Goal: Task Accomplishment & Management: Complete application form

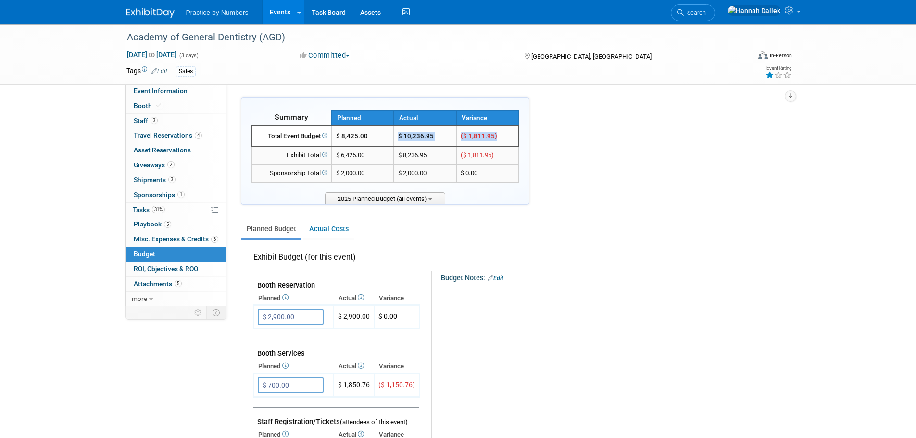
click at [284, 13] on link "Events" at bounding box center [279, 12] width 35 height 24
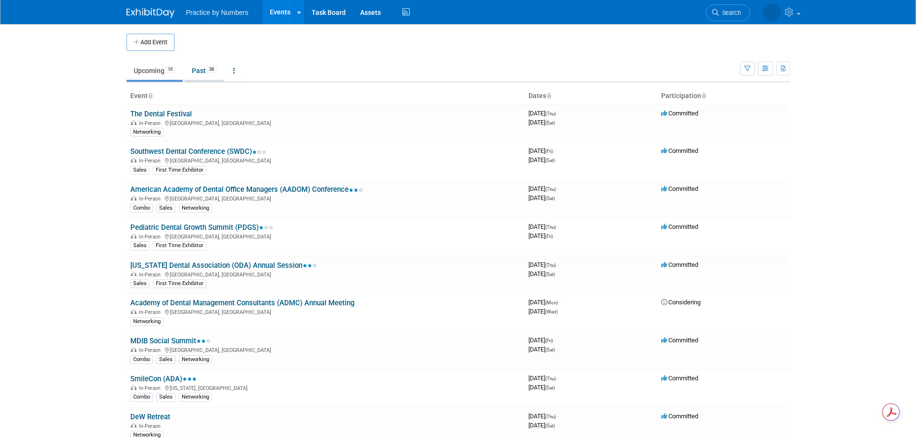
click at [202, 70] on link "Past 38" at bounding box center [204, 71] width 39 height 18
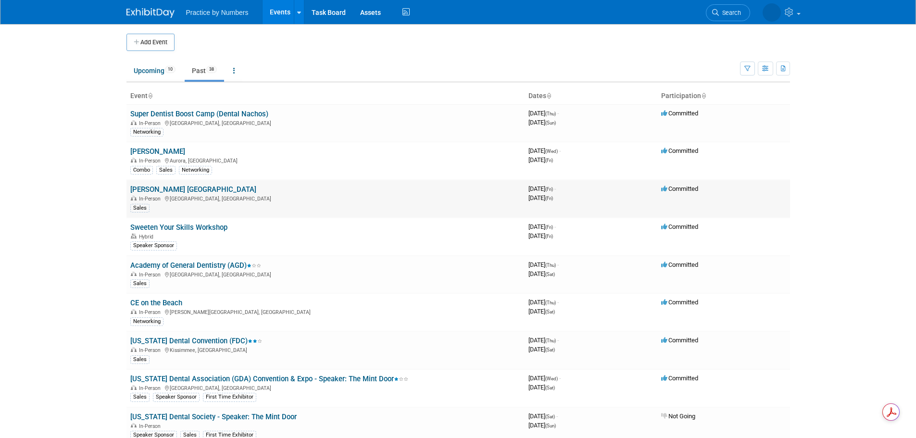
click at [170, 189] on link "Sandy Pardue Chicago" at bounding box center [193, 189] width 126 height 9
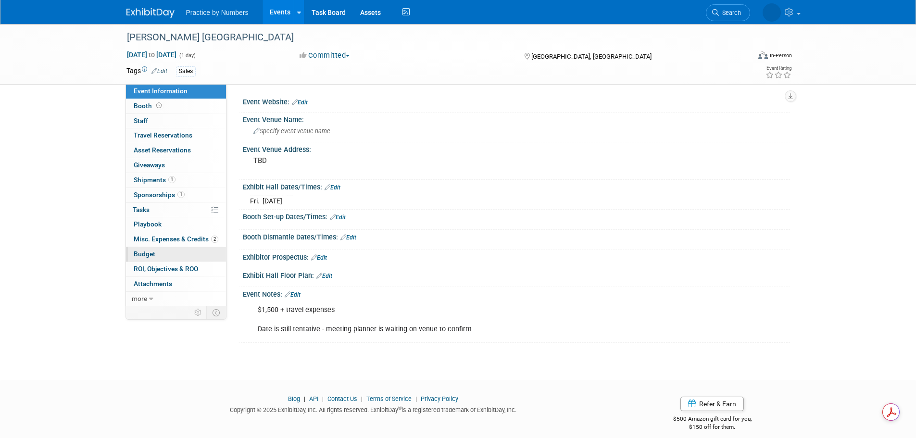
click at [149, 252] on span "Budget" at bounding box center [145, 254] width 22 height 8
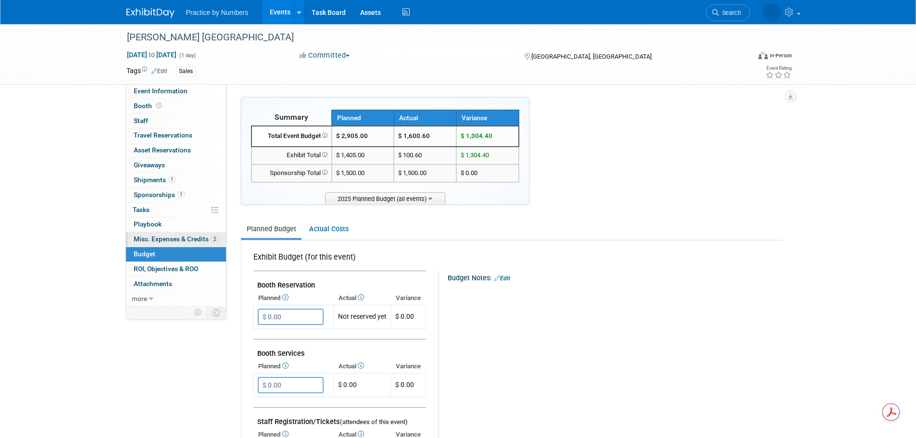
click at [154, 237] on span "Misc. Expenses & Credits 2" at bounding box center [176, 239] width 85 height 8
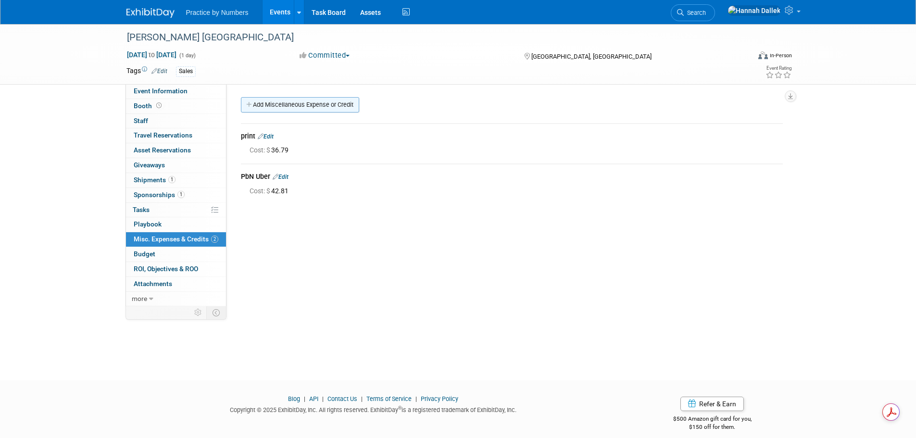
click at [267, 110] on link "Add Miscellaneous Expense or Credit" at bounding box center [300, 104] width 118 height 15
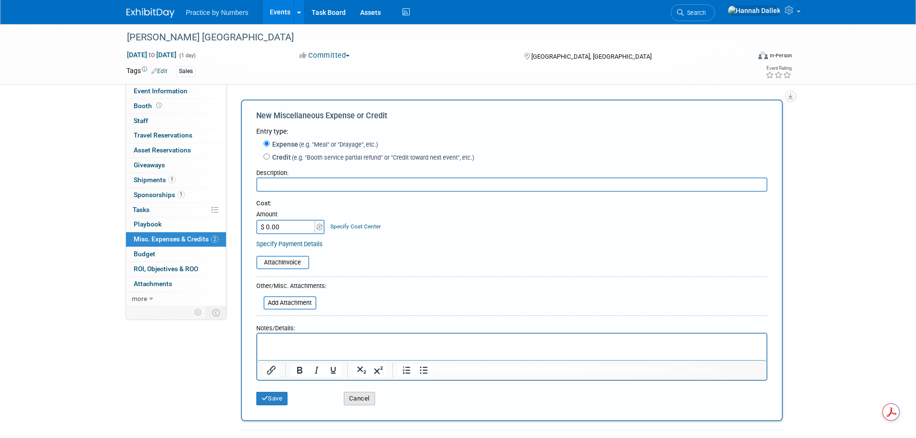
click at [350, 397] on button "Cancel" at bounding box center [359, 398] width 31 height 13
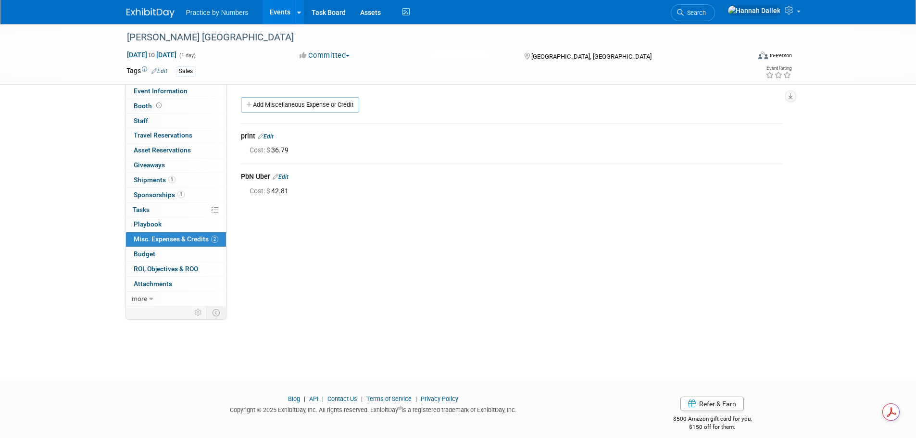
click at [282, 175] on link "Edit" at bounding box center [281, 177] width 16 height 7
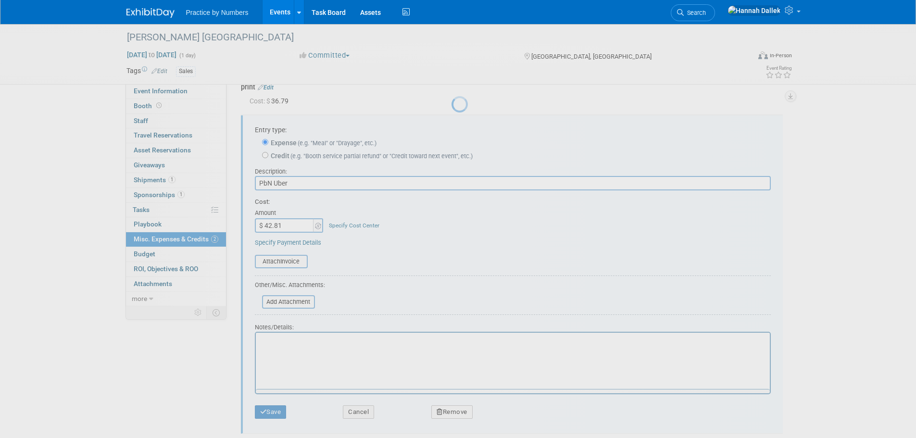
scroll to position [55, 0]
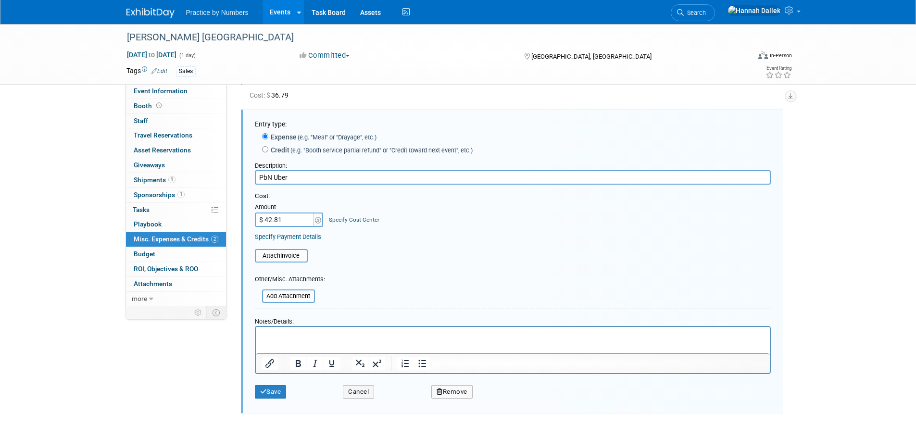
click at [275, 219] on input "$ 42.81" at bounding box center [285, 219] width 60 height 14
click at [270, 220] on input "$ 42.81" at bounding box center [285, 219] width 60 height 14
type input "$ 46.81"
click at [369, 254] on table "Attach Invoice" at bounding box center [513, 255] width 516 height 13
click at [265, 393] on icon "submit" at bounding box center [263, 391] width 7 height 6
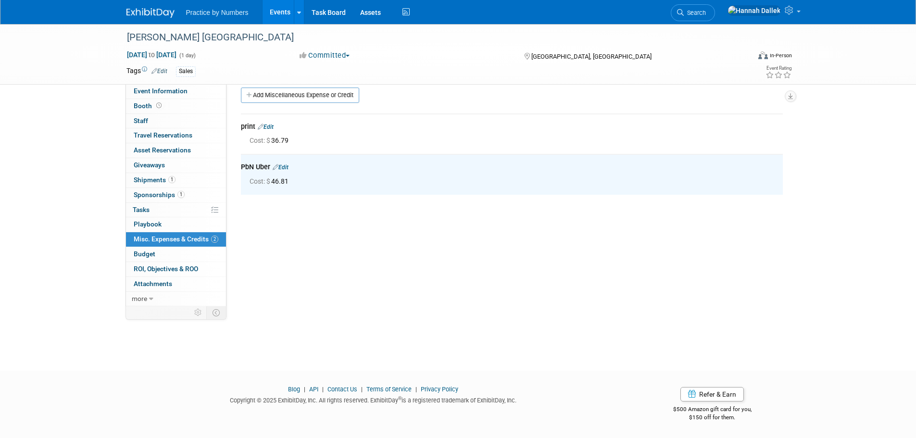
scroll to position [0, 0]
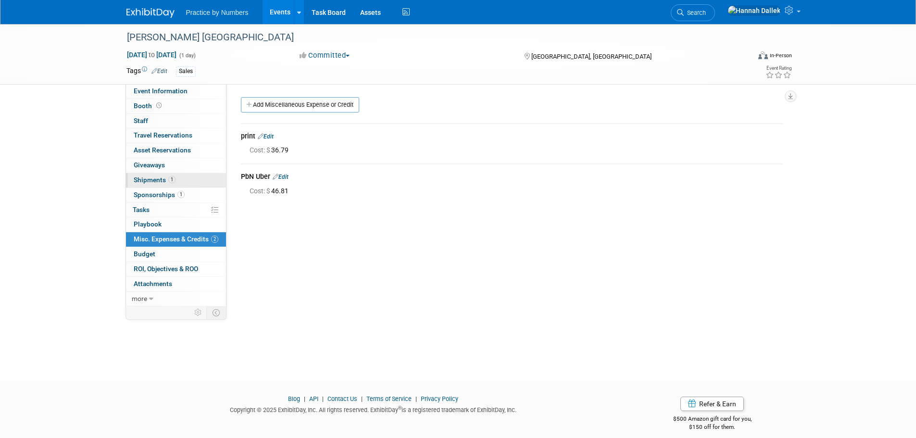
click at [155, 176] on span "Shipments 1" at bounding box center [155, 180] width 42 height 8
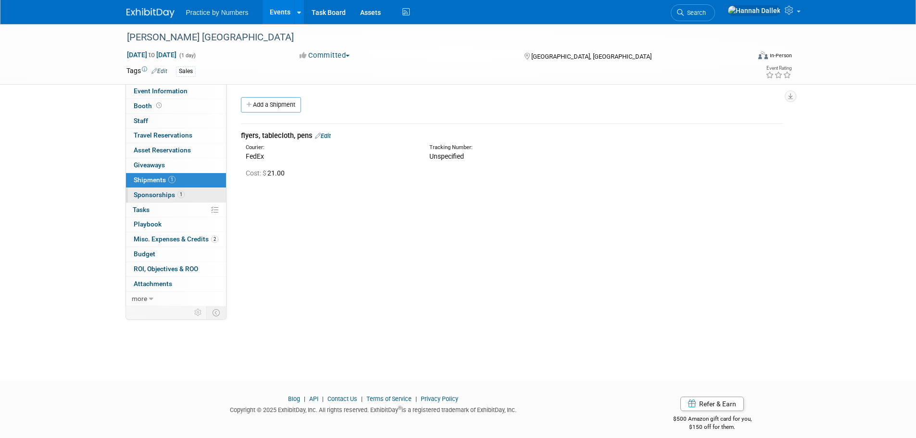
click at [151, 195] on span "Sponsorships 1" at bounding box center [159, 195] width 51 height 8
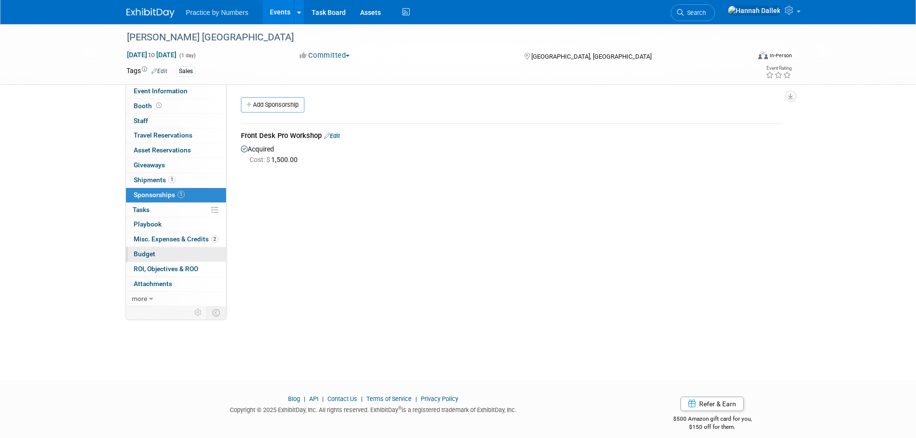
click at [144, 254] on span "Budget" at bounding box center [145, 254] width 22 height 8
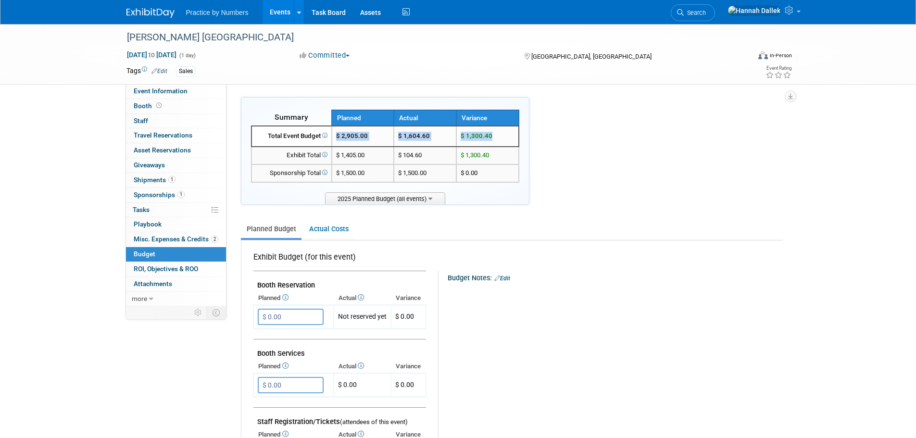
drag, startPoint x: 495, startPoint y: 136, endPoint x: 339, endPoint y: 138, distance: 155.3
click at [339, 138] on tr "Total Event Budget $ 2,905.00 $ 1,604.60 $ 1,300.40" at bounding box center [384, 136] width 267 height 21
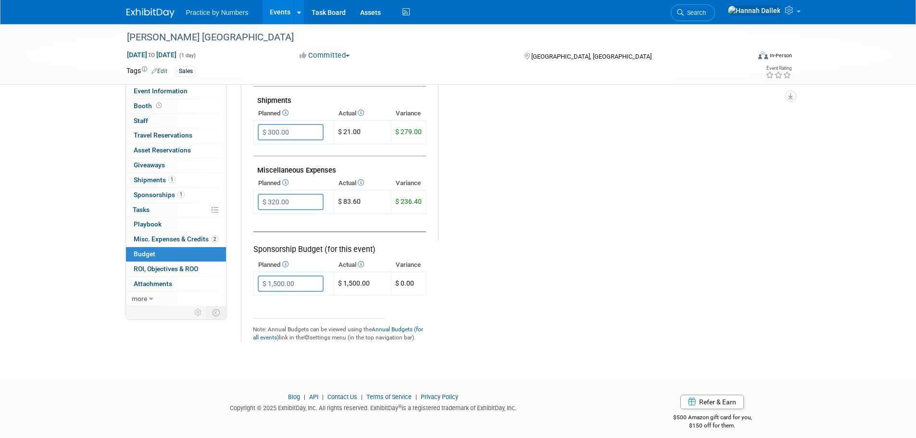
scroll to position [433, 0]
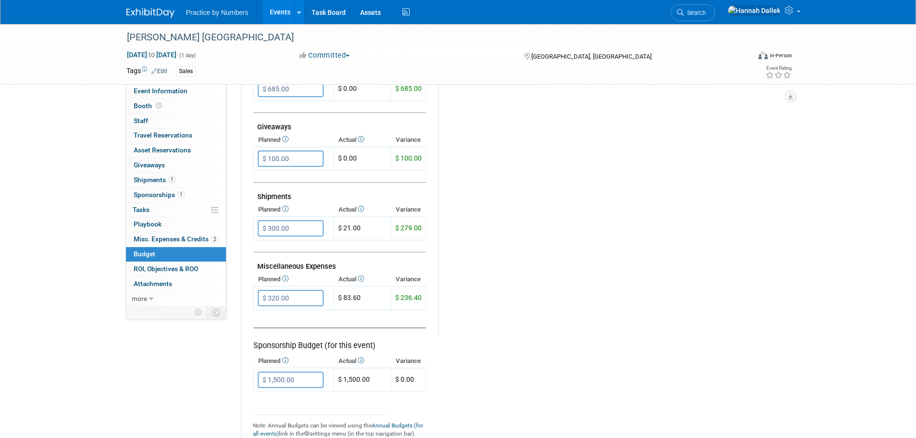
copy tr "$ 2,905.00 $ 1,604.60 $ 1,300.40"
drag, startPoint x: 427, startPoint y: 298, endPoint x: 348, endPoint y: 302, distance: 79.9
click at [348, 302] on tr "Exhibit Budget (for this event) Booth Reservation $ 0.00 X $ 0.00 X X" at bounding box center [515, 123] width 525 height 630
click at [361, 311] on td "Sponsorship Budget (for this event)" at bounding box center [339, 332] width 173 height 44
drag, startPoint x: 336, startPoint y: 297, endPoint x: 421, endPoint y: 298, distance: 84.1
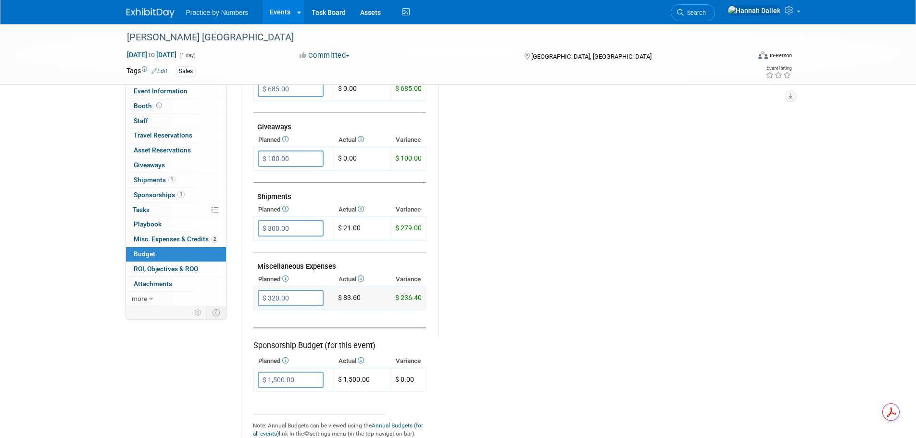
click at [421, 298] on tr "$ 320.00 X $ 236.40" at bounding box center [339, 298] width 173 height 24
copy tr "$ 83.60 $ 236.40"
click at [162, 238] on span "Misc. Expenses & Credits 2" at bounding box center [176, 239] width 85 height 8
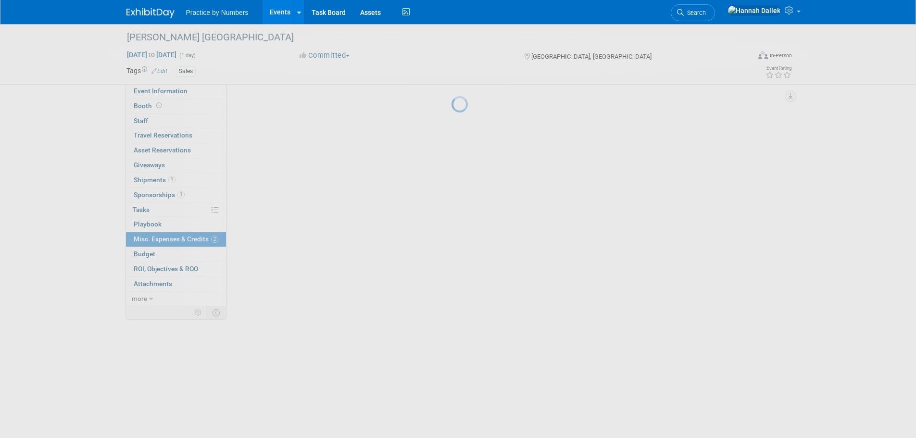
scroll to position [0, 0]
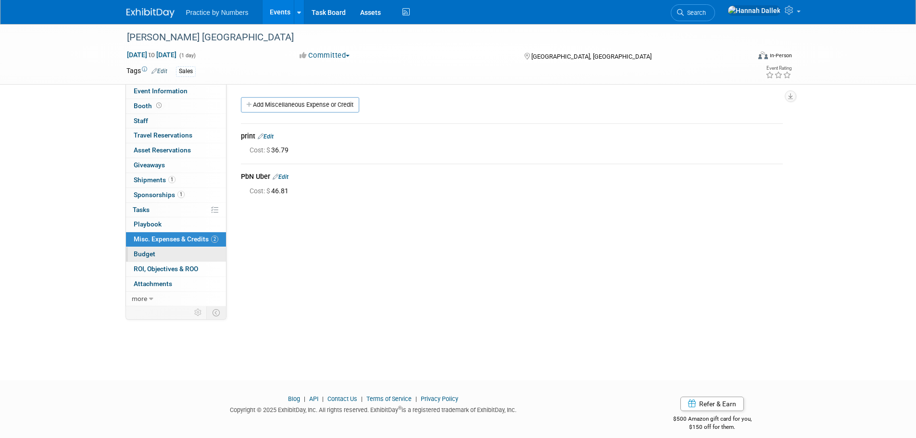
click at [158, 250] on link "Budget" at bounding box center [176, 254] width 100 height 14
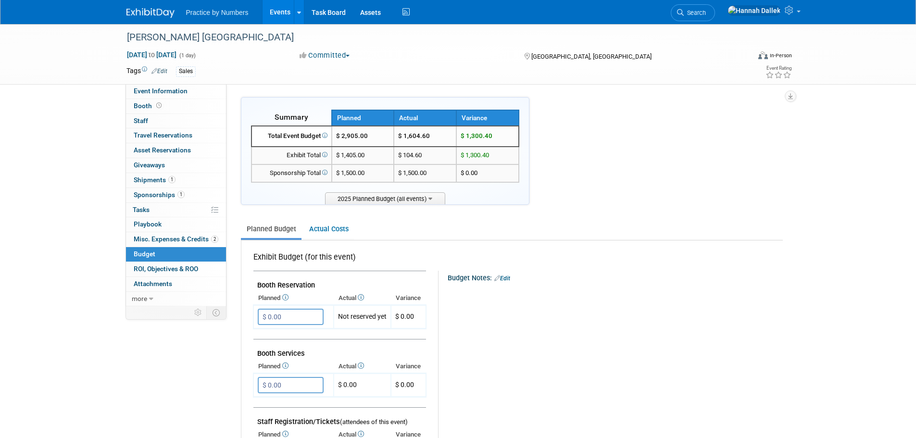
click at [275, 12] on link "Events" at bounding box center [279, 12] width 35 height 24
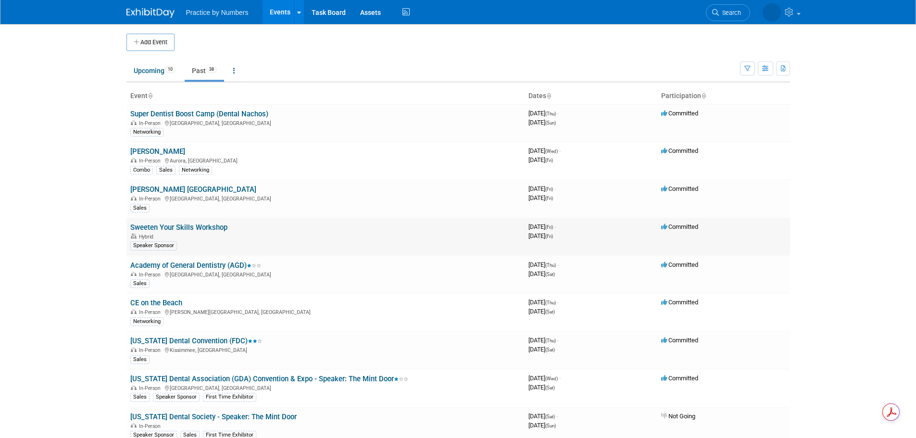
click at [163, 226] on link "Sweeten Your Skills Workshop" at bounding box center [178, 227] width 97 height 9
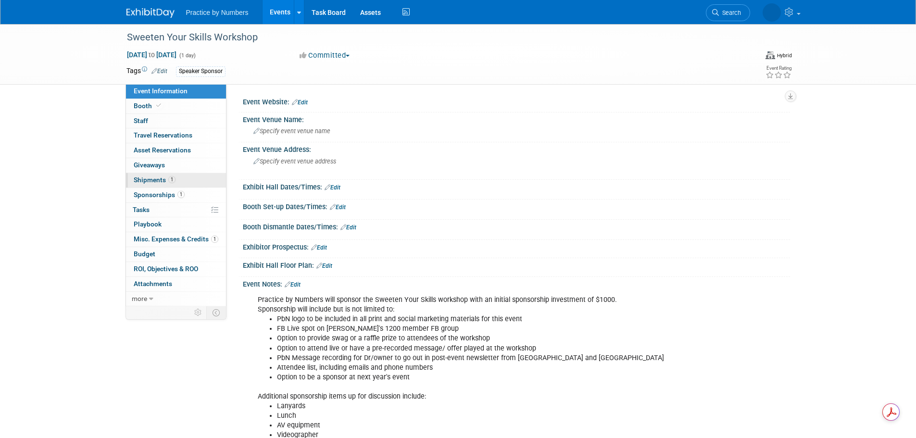
click at [153, 178] on span "Shipments 1" at bounding box center [155, 180] width 42 height 8
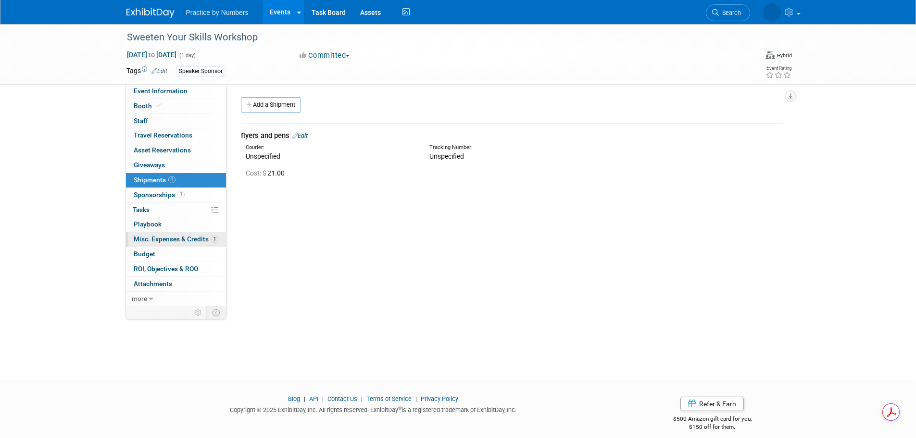
click at [160, 237] on span "Misc. Expenses & Credits 1" at bounding box center [176, 239] width 85 height 8
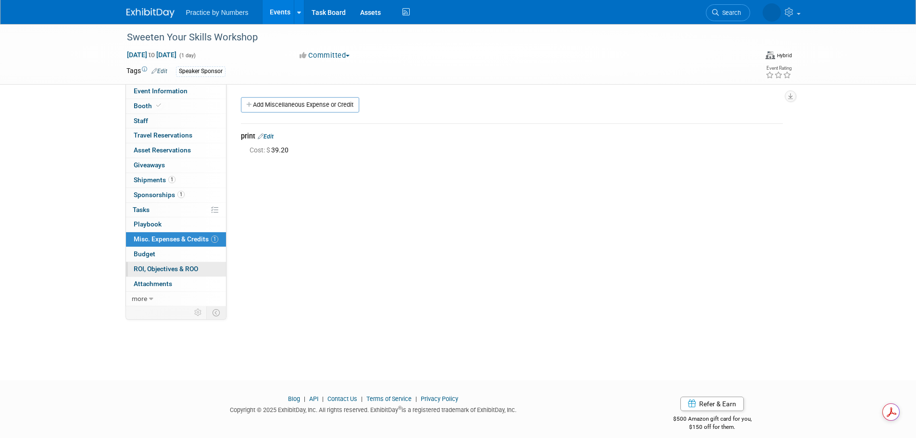
click at [152, 266] on span "ROI, Objectives & ROO 0" at bounding box center [166, 269] width 64 height 8
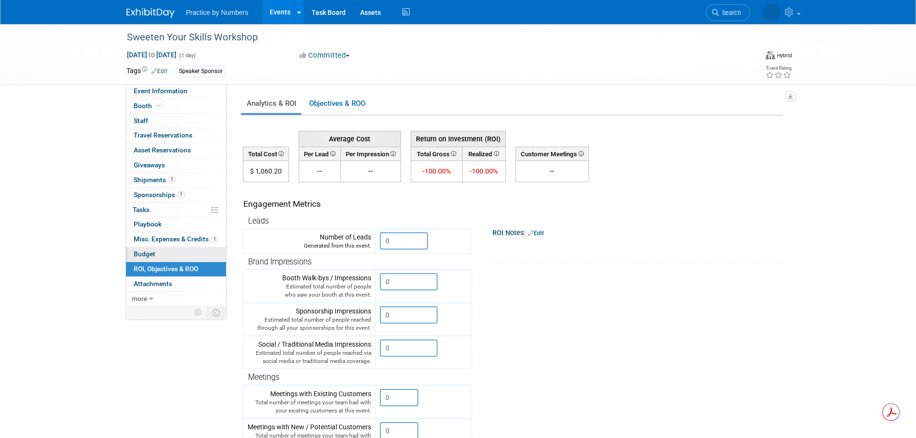
click at [153, 255] on span "Budget" at bounding box center [145, 254] width 22 height 8
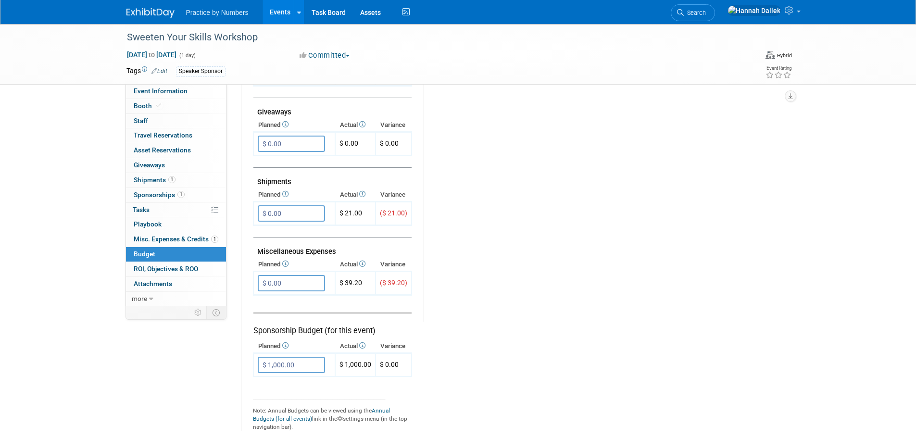
scroll to position [481, 0]
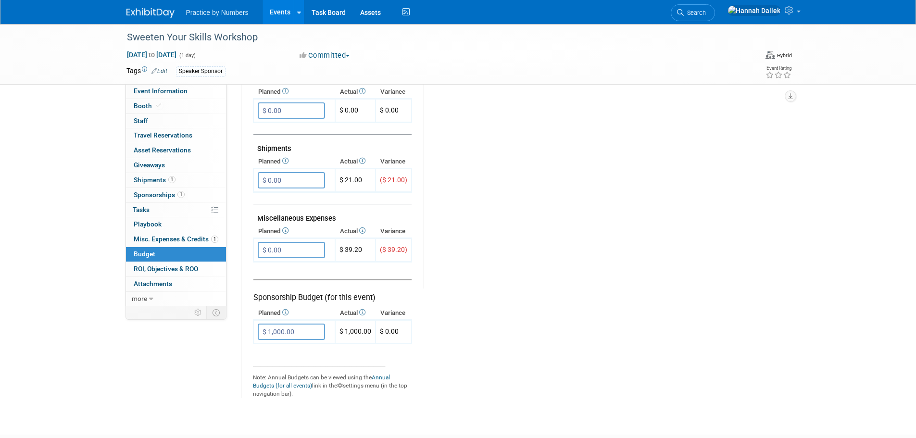
click at [285, 9] on link "Events" at bounding box center [279, 12] width 35 height 24
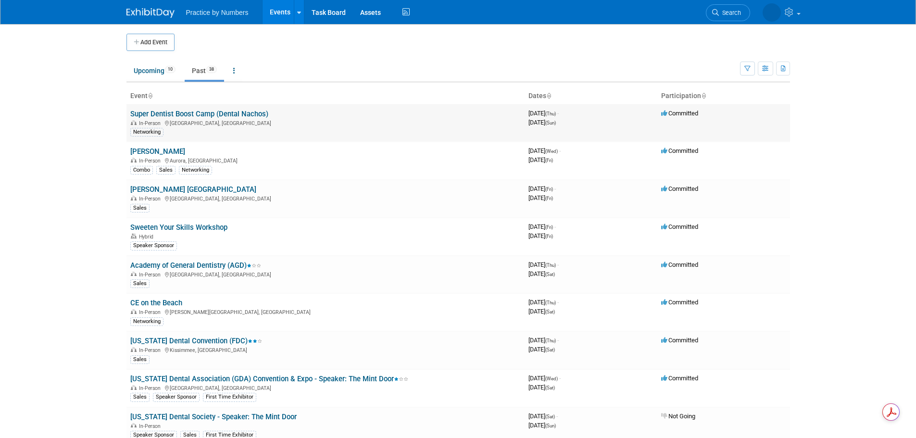
click at [195, 112] on link "Super Dentist Boost Camp (Dental Nachos)" at bounding box center [199, 114] width 138 height 9
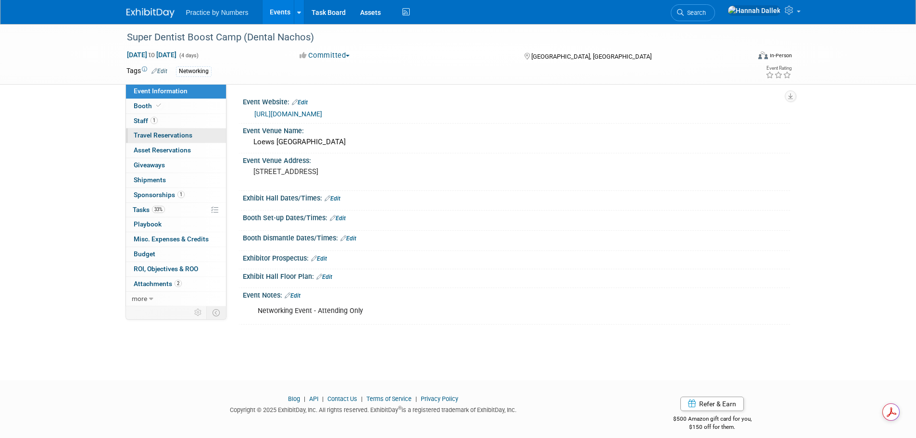
click at [163, 133] on span "Travel Reservations 0" at bounding box center [163, 135] width 59 height 8
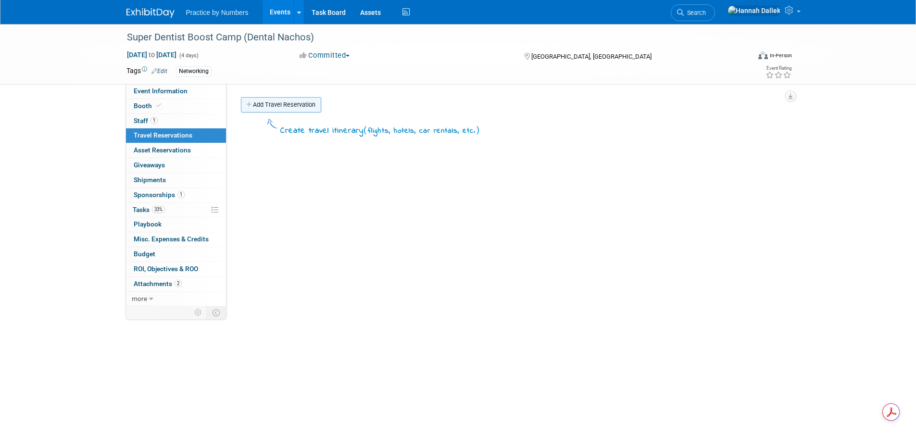
click at [270, 101] on link "Add Travel Reservation" at bounding box center [281, 104] width 80 height 15
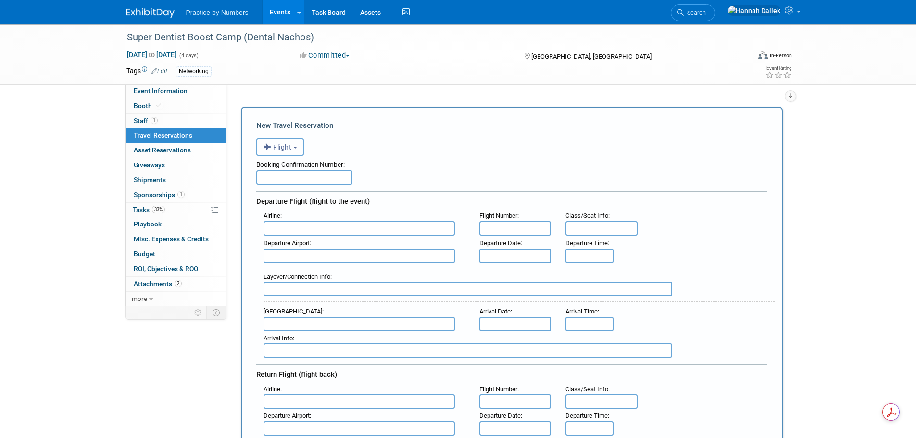
click at [295, 152] on button "Flight" at bounding box center [280, 146] width 48 height 17
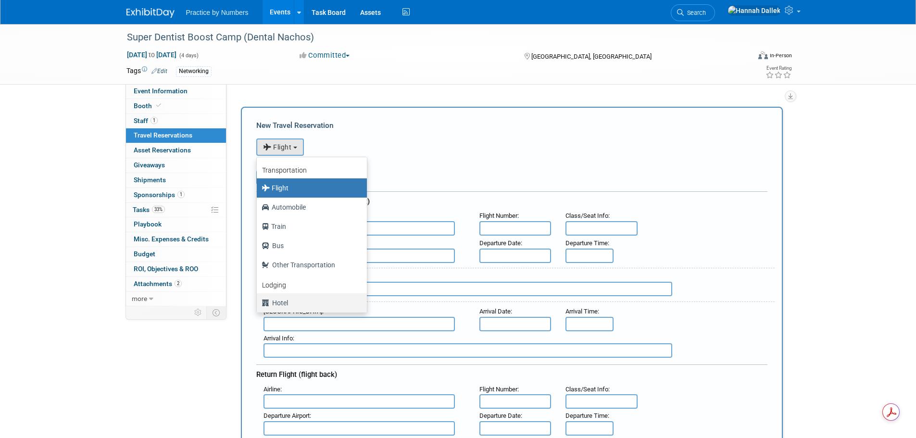
click at [289, 299] on label "Hotel" at bounding box center [310, 302] width 96 height 15
click at [258, 299] on input "Hotel" at bounding box center [255, 302] width 6 height 6
select select "6"
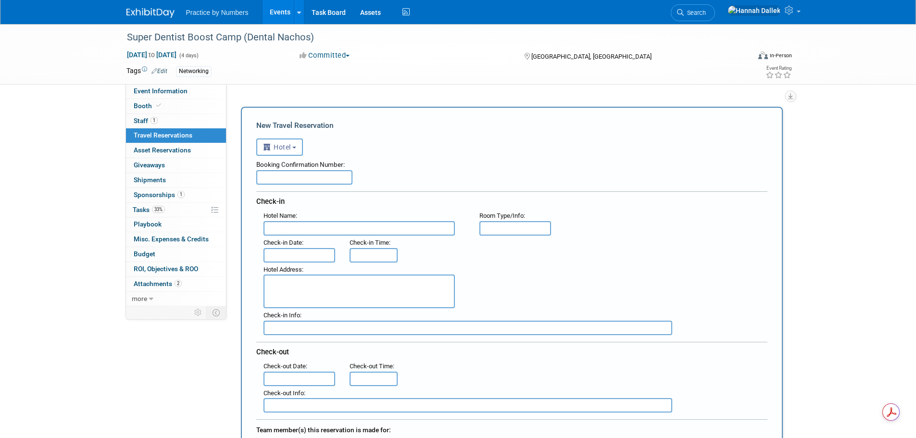
click at [305, 180] on input "text" at bounding box center [304, 177] width 96 height 14
click at [298, 225] on input "text" at bounding box center [358, 228] width 191 height 14
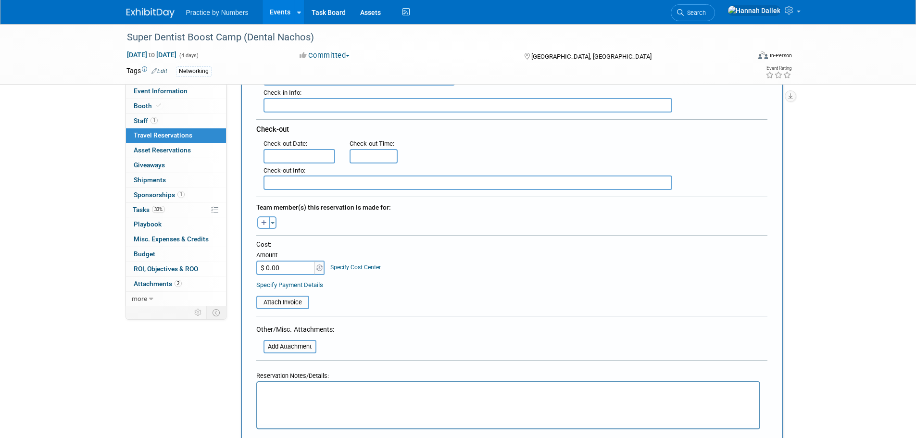
scroll to position [240, 0]
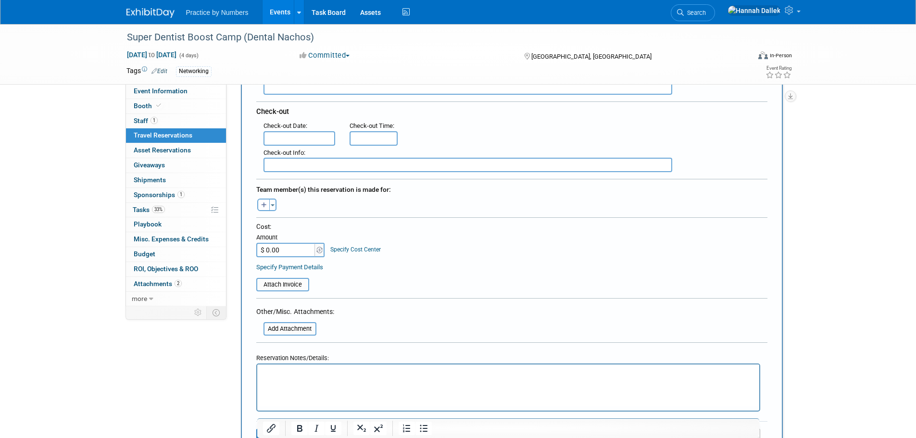
click at [302, 245] on input "$ 0.00" at bounding box center [286, 250] width 60 height 14
paste input "463.16"
type input "$ 463.16"
click at [364, 258] on div "Cost: Amount $ 463.16 Specify Cost Center Cost Center -- Not Specified --" at bounding box center [511, 247] width 511 height 50
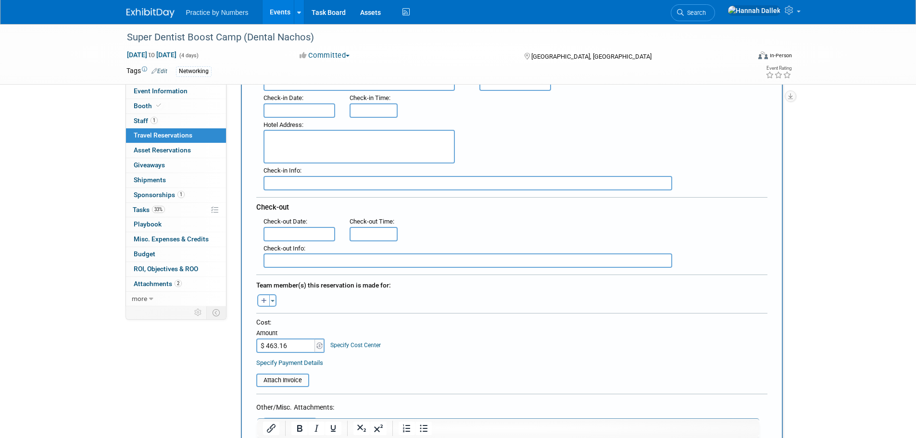
scroll to position [144, 0]
click at [265, 306] on button "button" at bounding box center [263, 301] width 12 height 12
select select
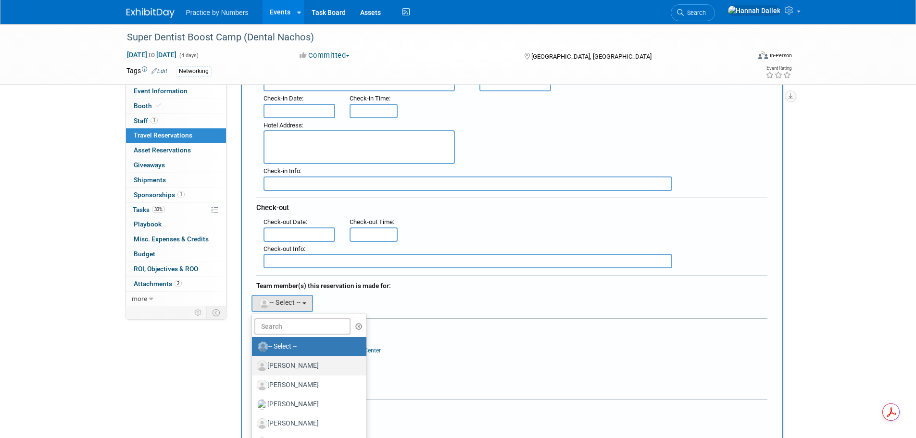
click at [296, 367] on label "[PERSON_NAME]" at bounding box center [307, 365] width 100 height 15
click at [253, 367] on input "[PERSON_NAME]" at bounding box center [250, 364] width 6 height 6
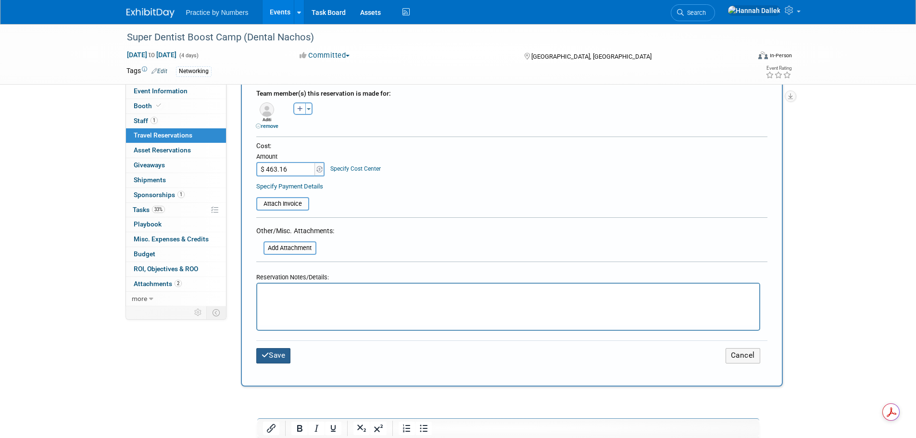
click at [269, 357] on button "Save" at bounding box center [273, 355] width 35 height 15
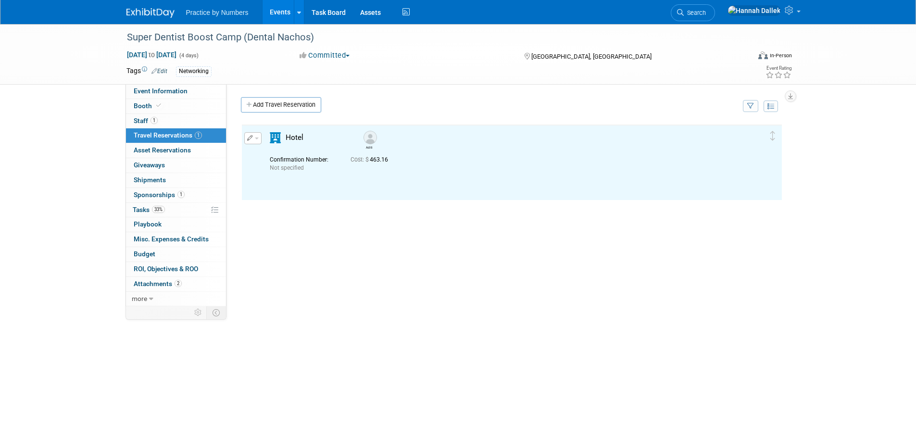
scroll to position [0, 0]
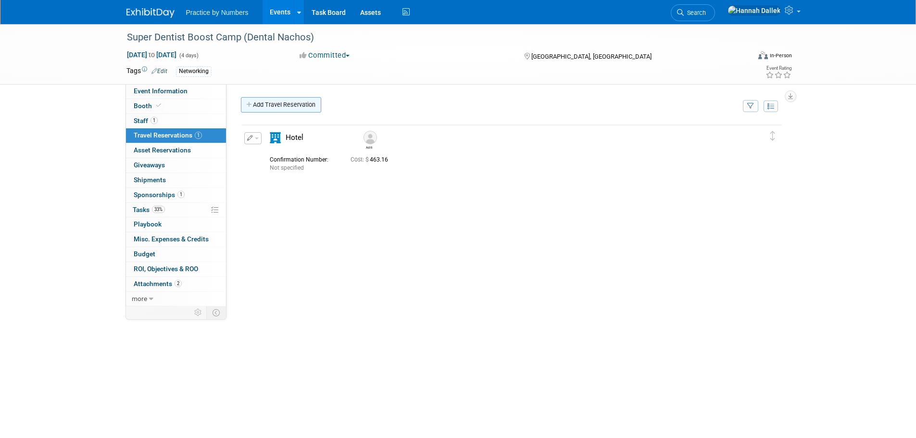
click at [244, 103] on link "Add Travel Reservation" at bounding box center [281, 104] width 80 height 15
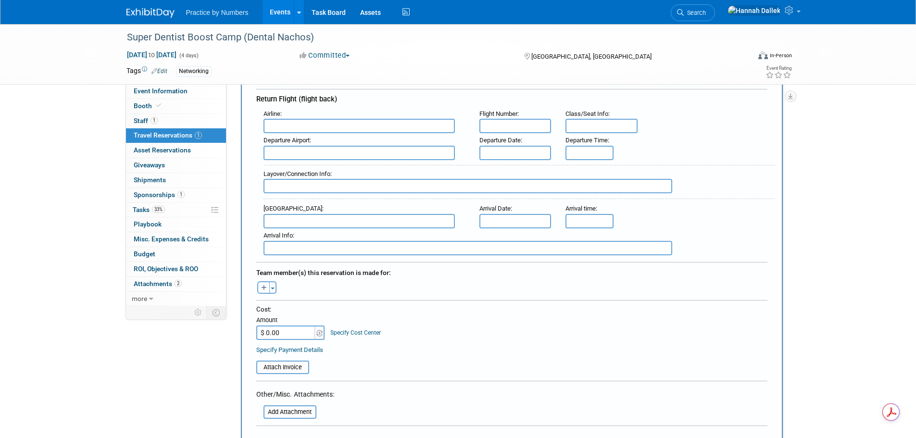
scroll to position [288, 0]
click at [264, 283] on icon "button" at bounding box center [264, 286] width 6 height 6
select select
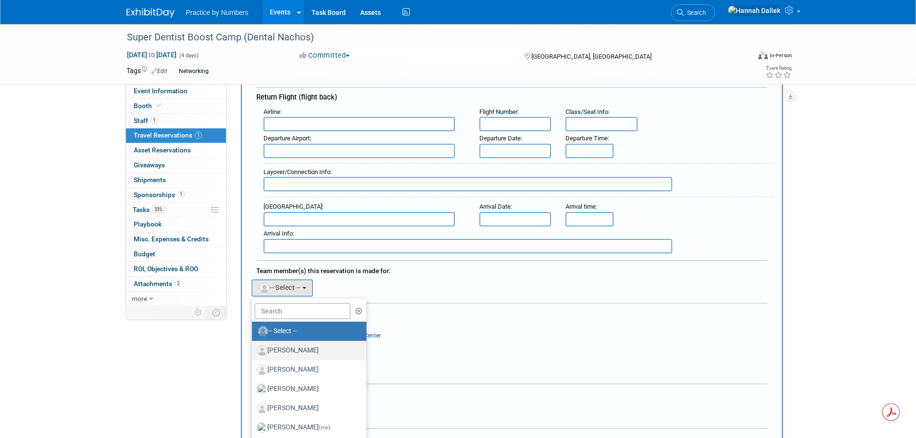
click at [283, 345] on label "[PERSON_NAME]" at bounding box center [307, 350] width 100 height 15
click at [253, 346] on input "[PERSON_NAME]" at bounding box center [250, 349] width 6 height 6
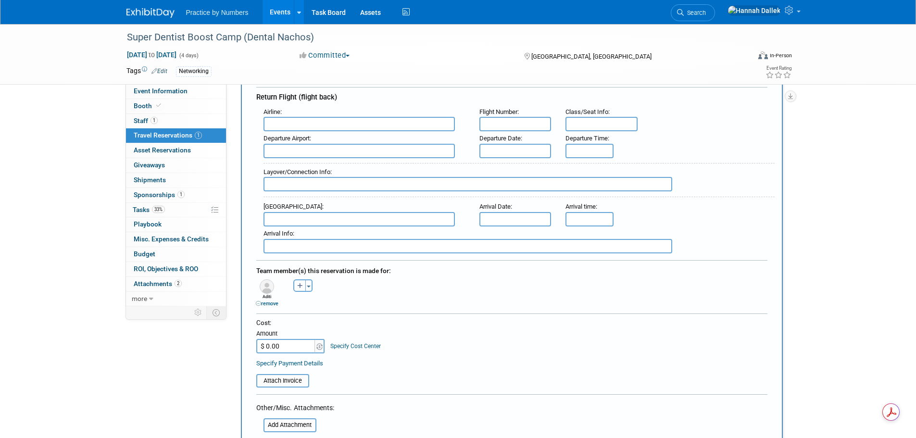
click at [279, 346] on input "$ 0.00" at bounding box center [286, 346] width 60 height 14
paste input "680.08"
type input "$ 680.08"
click at [369, 354] on div "Cost: Amount $ 680.08 Specify Cost Center Cost Center -- Not Specified --" at bounding box center [511, 343] width 511 height 50
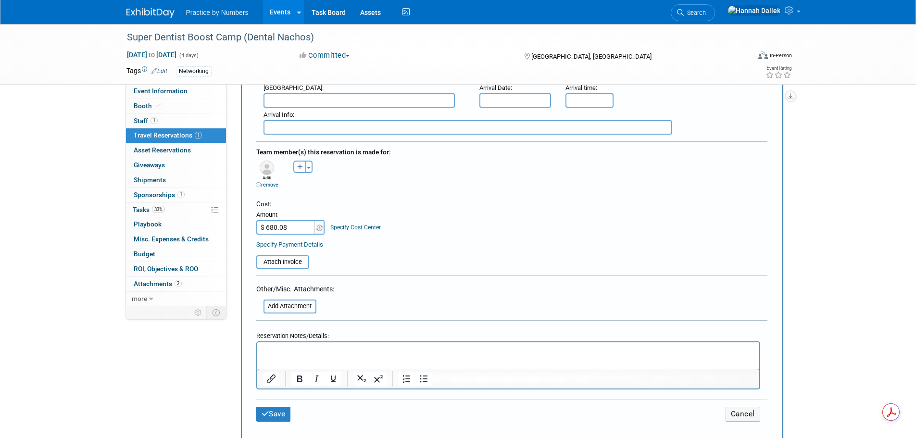
scroll to position [433, 0]
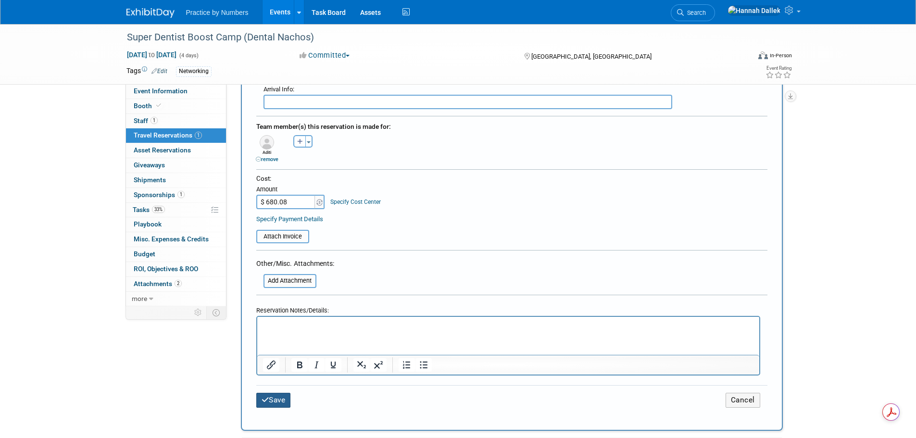
click at [277, 399] on button "Save" at bounding box center [273, 400] width 35 height 15
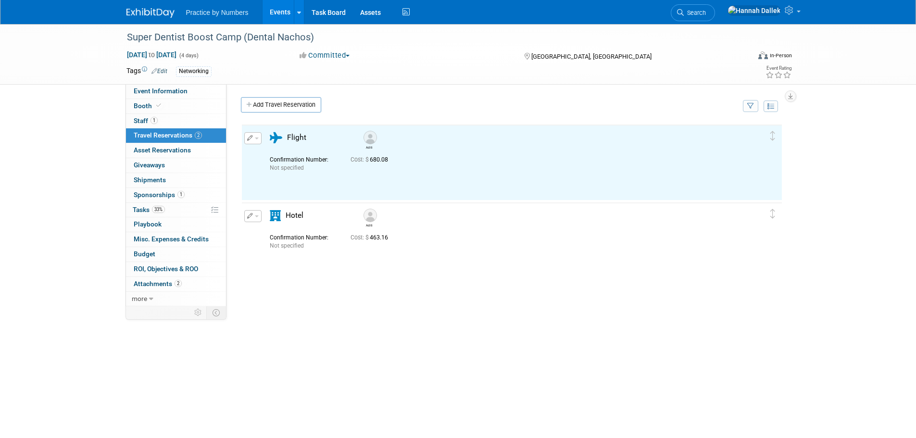
scroll to position [0, 0]
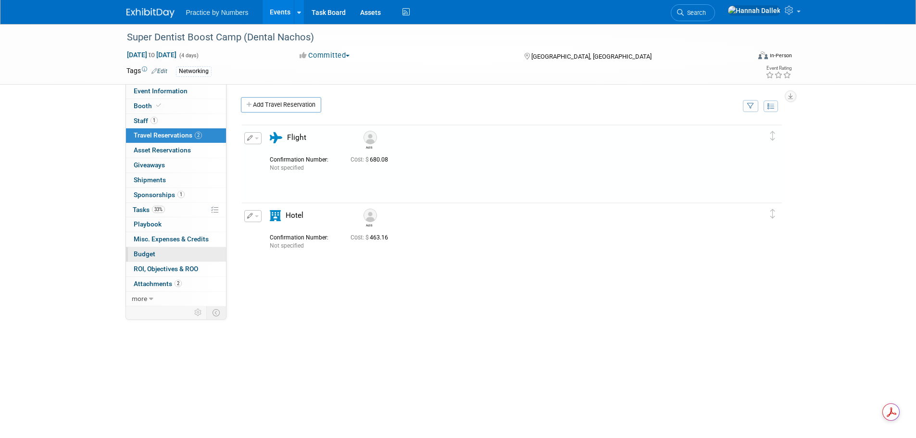
click at [151, 252] on span "Budget" at bounding box center [145, 254] width 22 height 8
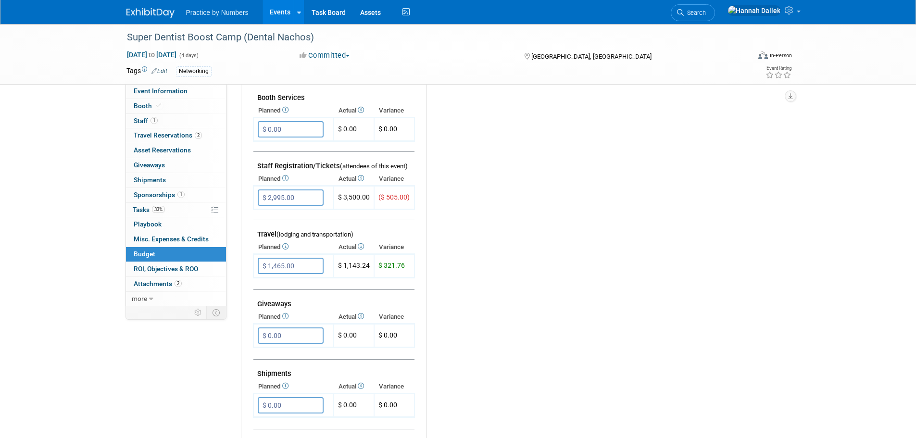
scroll to position [288, 0]
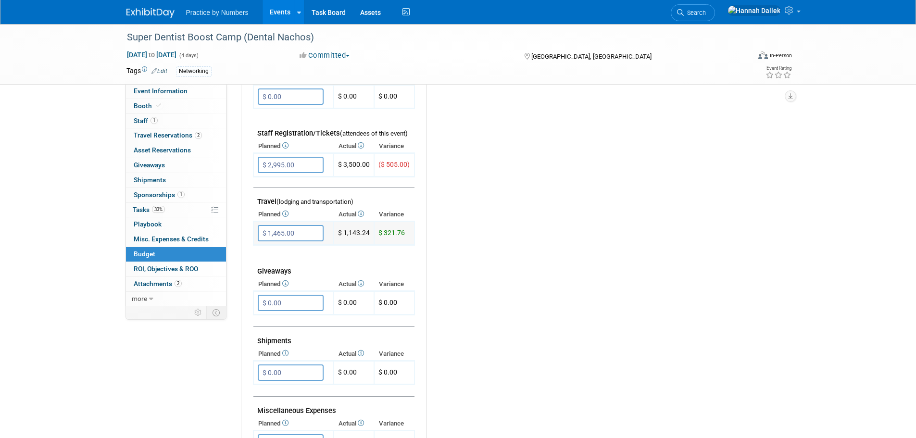
drag, startPoint x: 368, startPoint y: 232, endPoint x: 344, endPoint y: 233, distance: 24.0
click at [344, 233] on td "$ 1,143.24" at bounding box center [354, 234] width 40 height 24
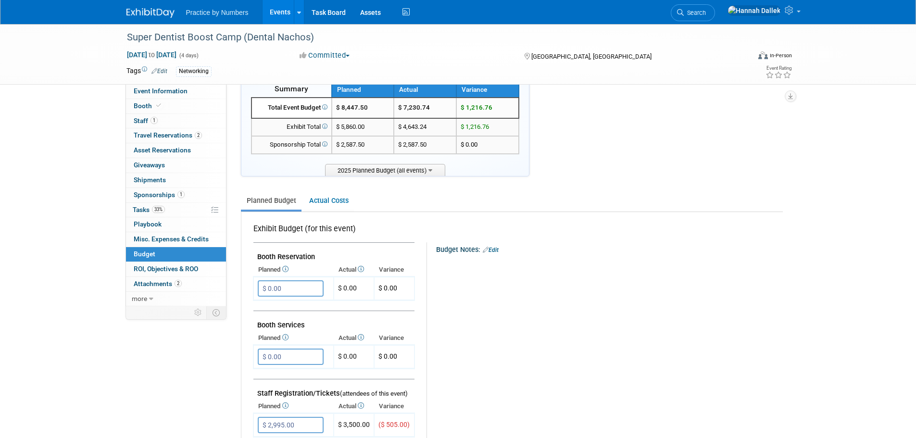
scroll to position [0, 0]
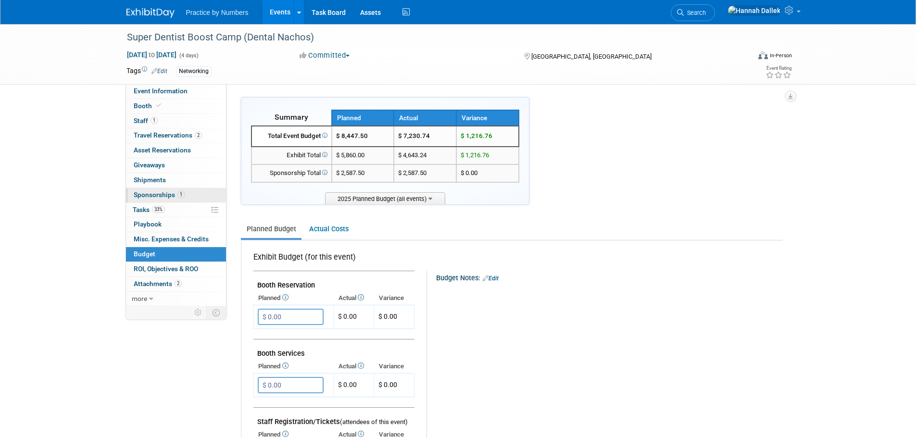
click at [162, 193] on span "Sponsorships 1" at bounding box center [159, 195] width 51 height 8
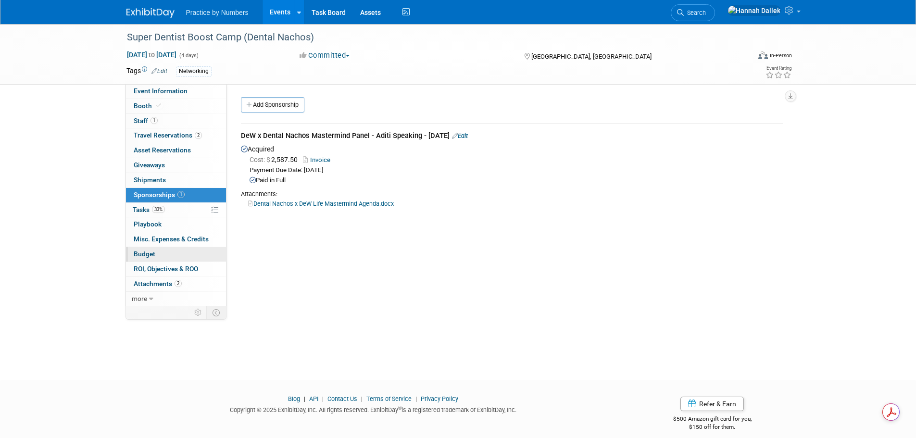
click at [142, 251] on span "Budget" at bounding box center [145, 254] width 22 height 8
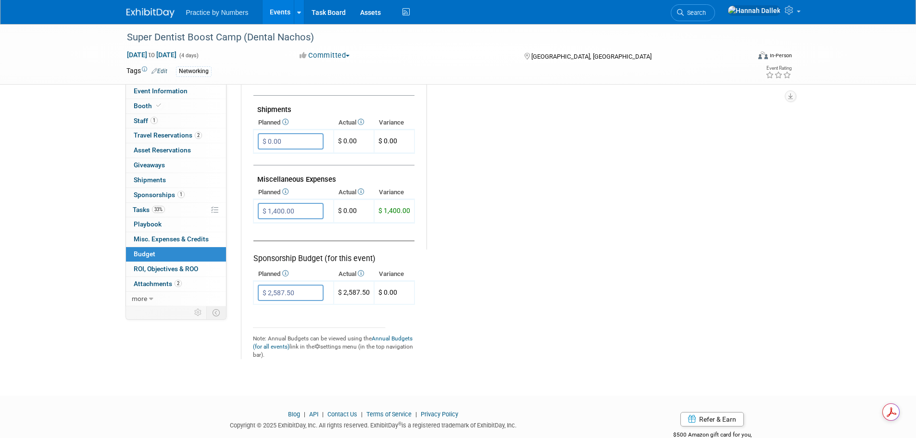
scroll to position [529, 0]
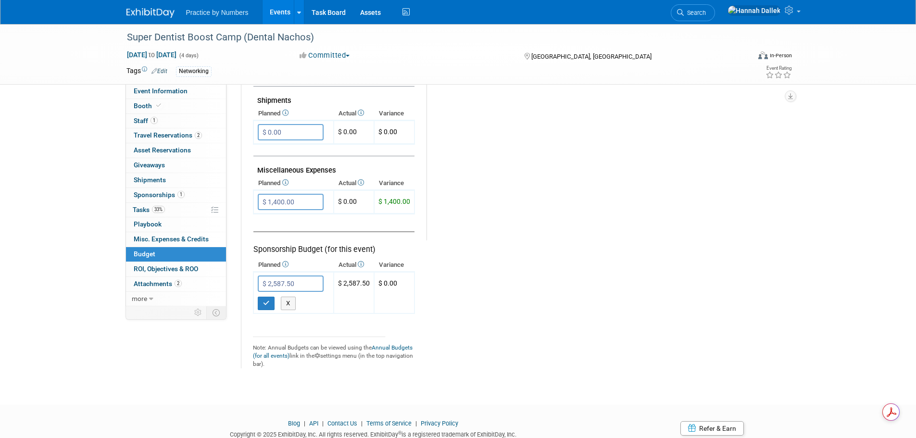
click at [275, 10] on link "Events" at bounding box center [279, 12] width 35 height 24
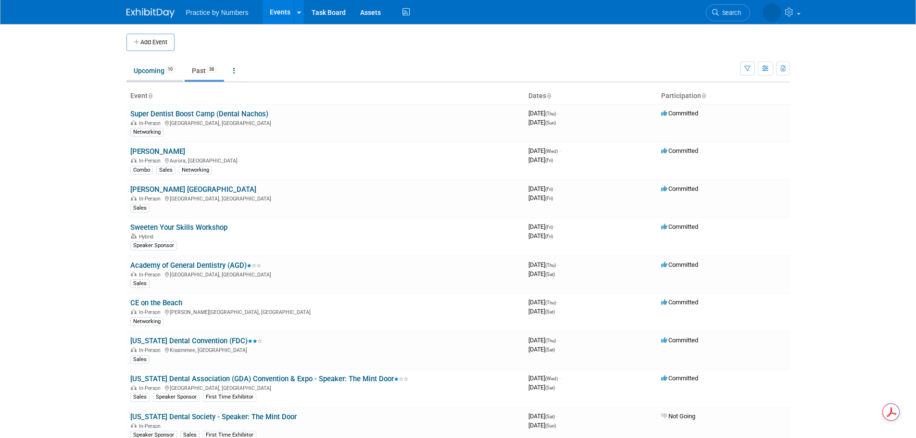
click at [150, 74] on link "Upcoming 10" at bounding box center [154, 71] width 56 height 18
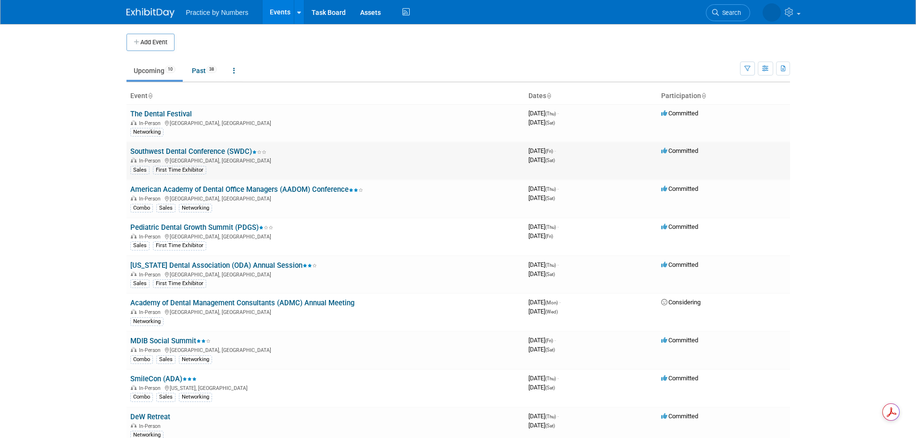
click at [213, 150] on link "Southwest Dental Conference (SWDC)" at bounding box center [198, 151] width 136 height 9
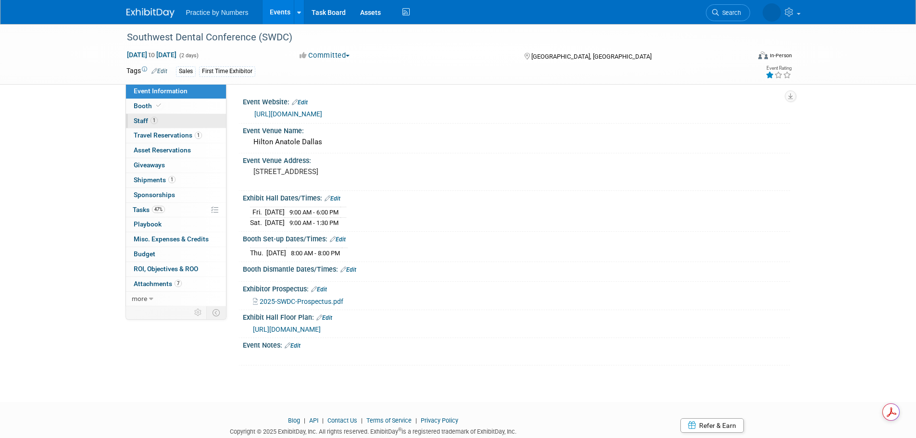
click at [159, 119] on link "1 Staff 1" at bounding box center [176, 121] width 100 height 14
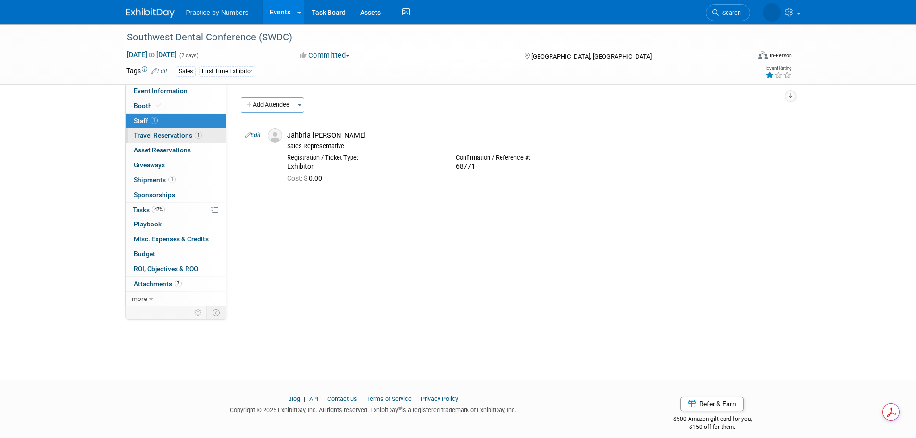
click at [162, 137] on span "Travel Reservations 1" at bounding box center [168, 135] width 68 height 8
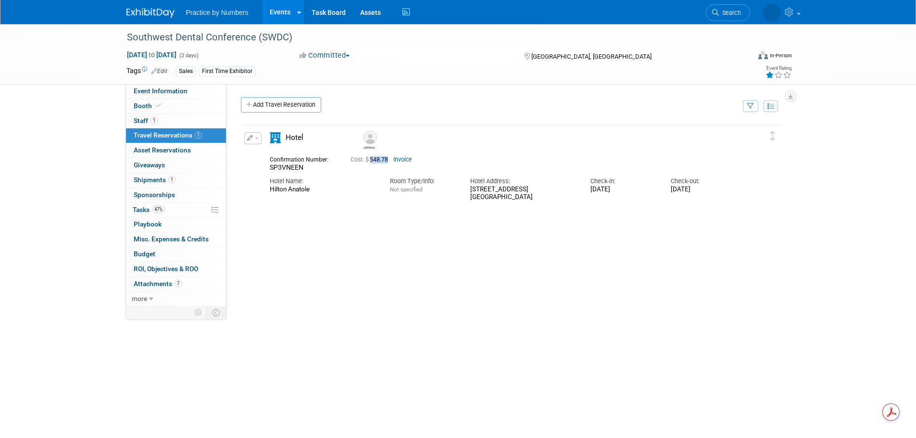
drag, startPoint x: 390, startPoint y: 162, endPoint x: 371, endPoint y: 161, distance: 18.8
click at [371, 161] on span "Cost: $ 548.78" at bounding box center [370, 159] width 41 height 7
copy span "548.78"
click at [252, 102] on icon at bounding box center [249, 105] width 7 height 6
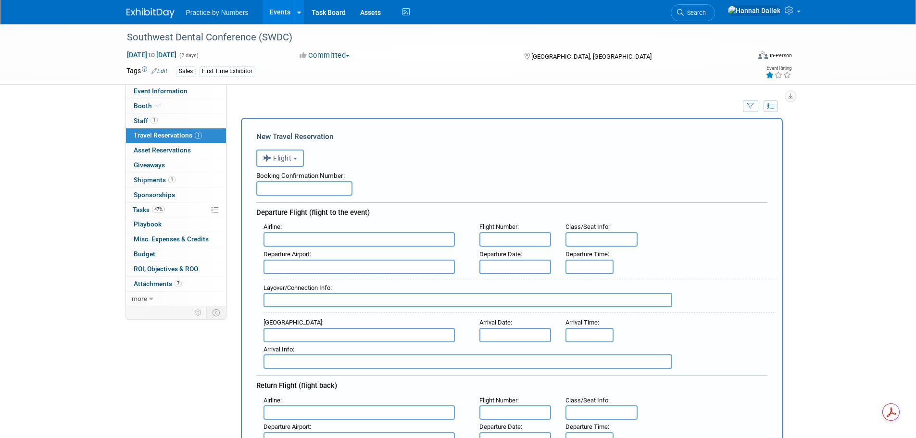
click at [300, 187] on input "text" at bounding box center [304, 188] width 96 height 14
paste input "DX4LE9"
type input "DX4LE9"
click at [306, 237] on input "text" at bounding box center [358, 239] width 191 height 14
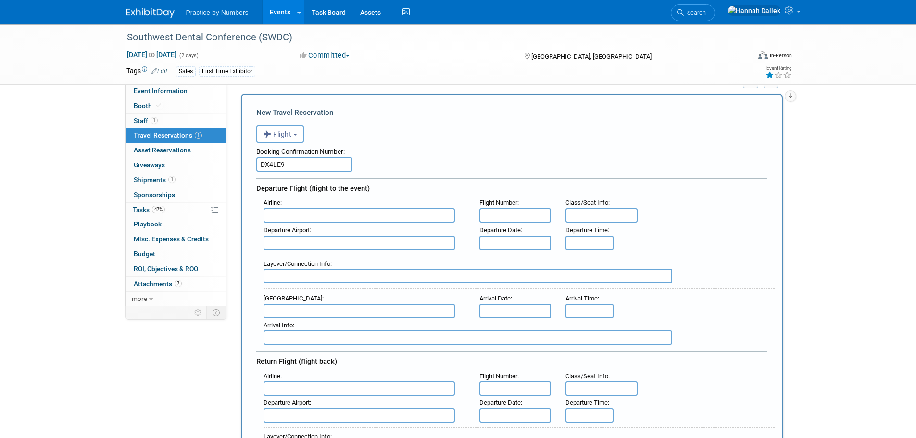
scroll to position [48, 0]
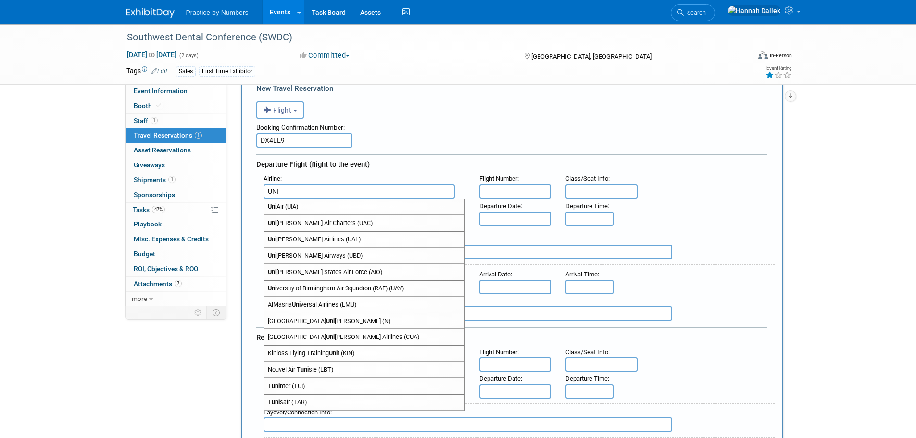
click at [330, 241] on span "Uni [PERSON_NAME] Airlines (UAL)" at bounding box center [364, 239] width 200 height 15
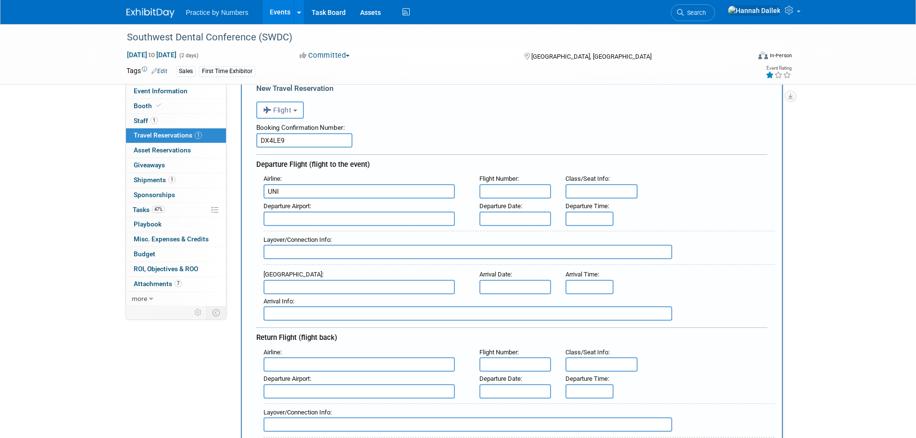
type input "United Airlines (UAL)"
click at [508, 194] on input "text" at bounding box center [515, 191] width 72 height 14
paste input "799"
type input "799"
click at [594, 192] on input "text" at bounding box center [601, 191] width 72 height 14
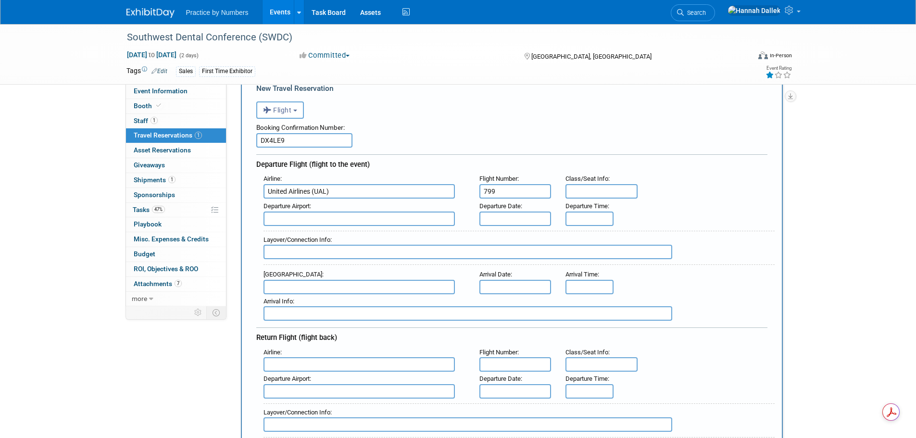
click at [422, 221] on input "text" at bounding box center [358, 219] width 191 height 14
click at [363, 231] on span "IAH - [PERSON_NAME][GEOGRAPHIC_DATA]" at bounding box center [364, 233] width 200 height 15
type input "IAH - [PERSON_NAME][GEOGRAPHIC_DATA]"
click at [509, 215] on input "text" at bounding box center [515, 219] width 72 height 14
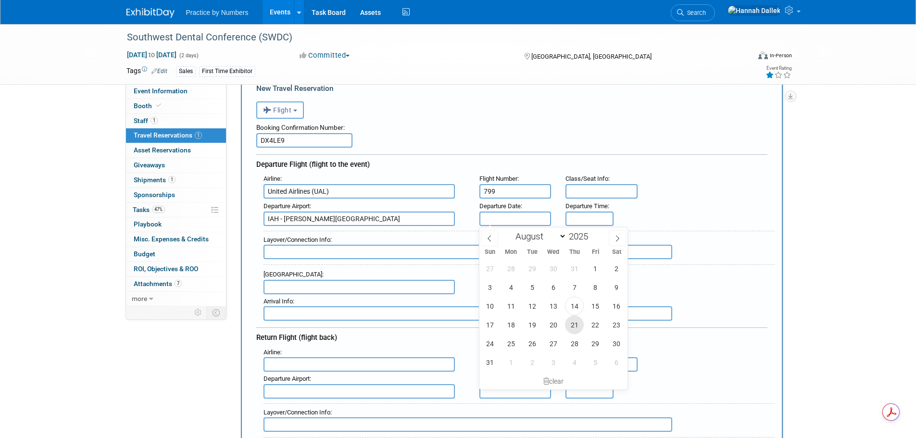
click at [572, 327] on span "21" at bounding box center [574, 324] width 19 height 19
type input "[DATE]"
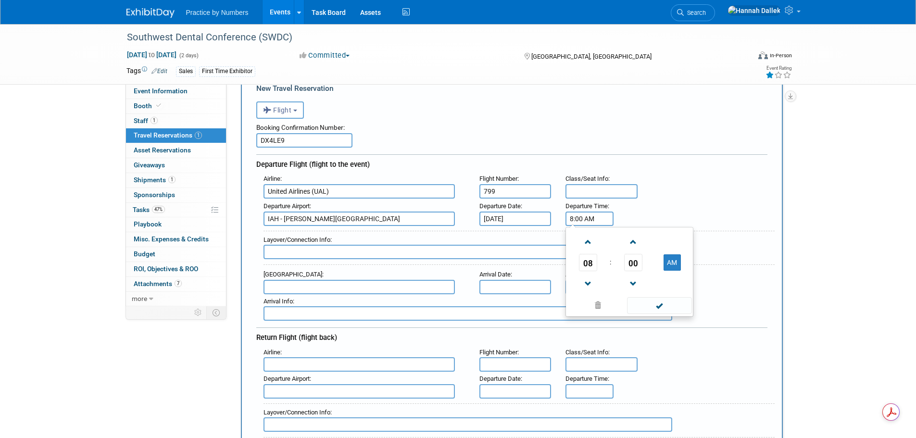
click at [591, 216] on input "8:00 AM" at bounding box center [589, 219] width 48 height 14
click at [586, 265] on span "08" at bounding box center [588, 262] width 18 height 17
click at [584, 246] on td "12" at bounding box center [583, 242] width 31 height 26
click at [666, 258] on button "AM" at bounding box center [671, 262] width 17 height 16
type input "12:00 PM"
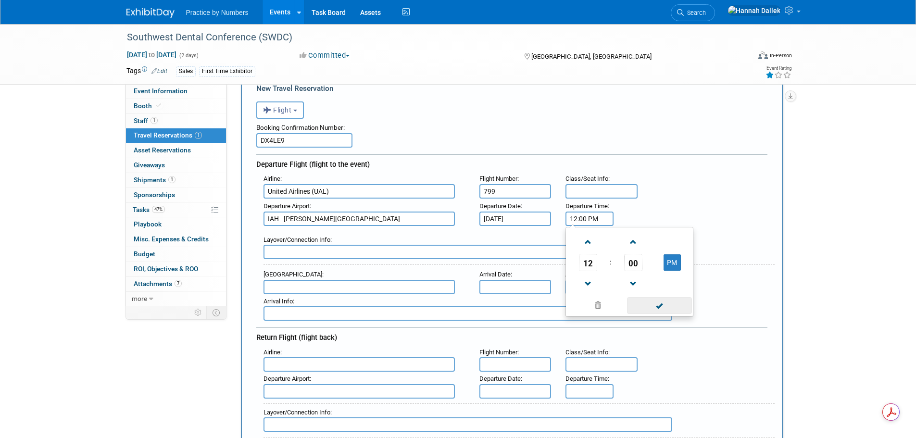
click at [663, 305] on span at bounding box center [659, 305] width 65 height 17
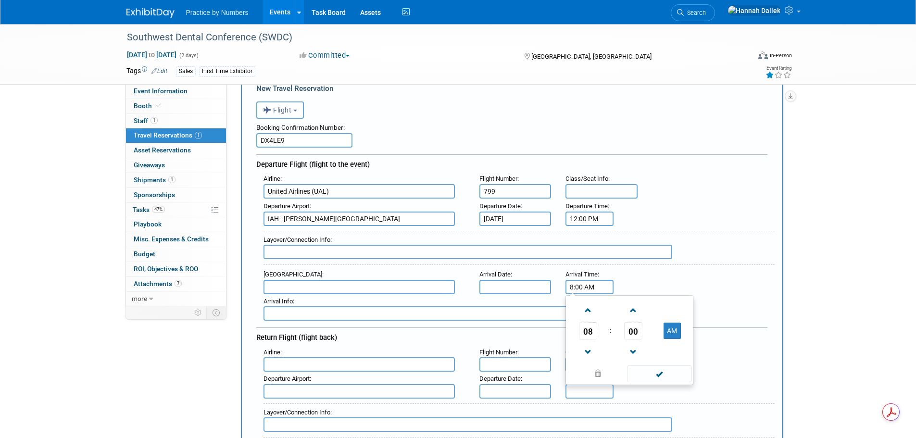
click at [586, 288] on input "8:00 AM" at bounding box center [589, 287] width 48 height 14
click at [588, 309] on span at bounding box center [587, 310] width 17 height 17
click at [632, 329] on span "00" at bounding box center [633, 330] width 18 height 17
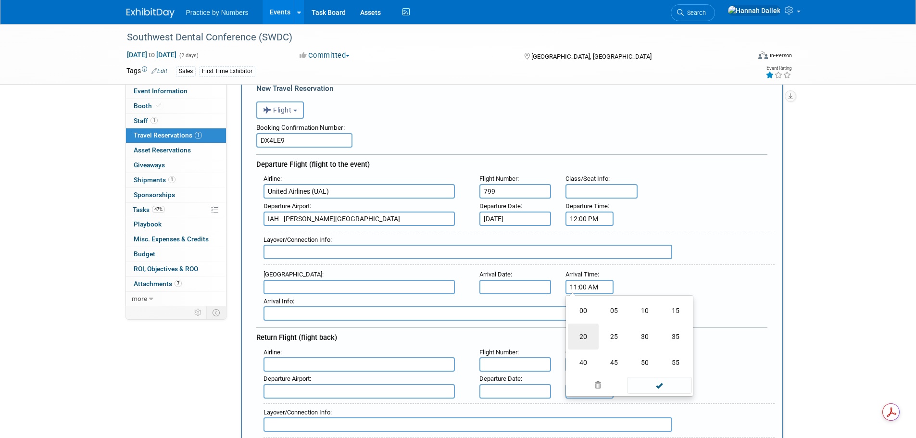
click at [588, 336] on td "20" at bounding box center [583, 337] width 31 height 26
click at [633, 311] on span at bounding box center [632, 310] width 17 height 17
click at [591, 333] on span "11" at bounding box center [588, 330] width 18 height 17
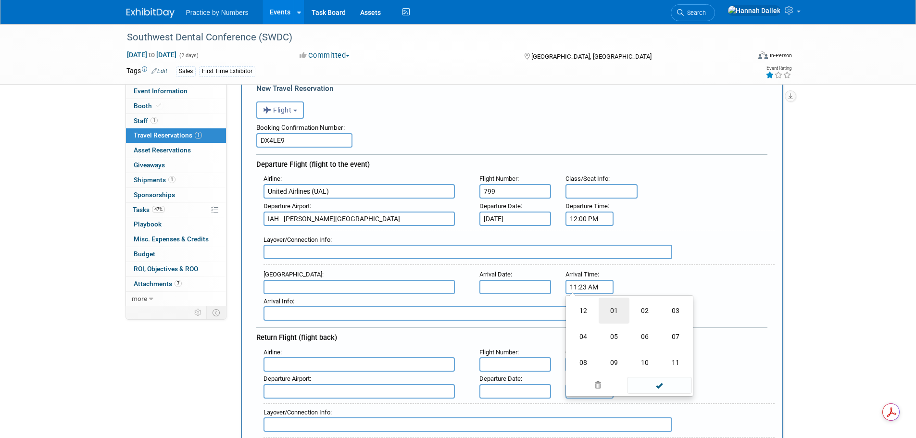
click at [613, 310] on td "01" at bounding box center [613, 311] width 31 height 26
click at [673, 331] on button "AM" at bounding box center [671, 331] width 17 height 16
type input "1:23 PM"
click at [670, 370] on span at bounding box center [659, 373] width 65 height 17
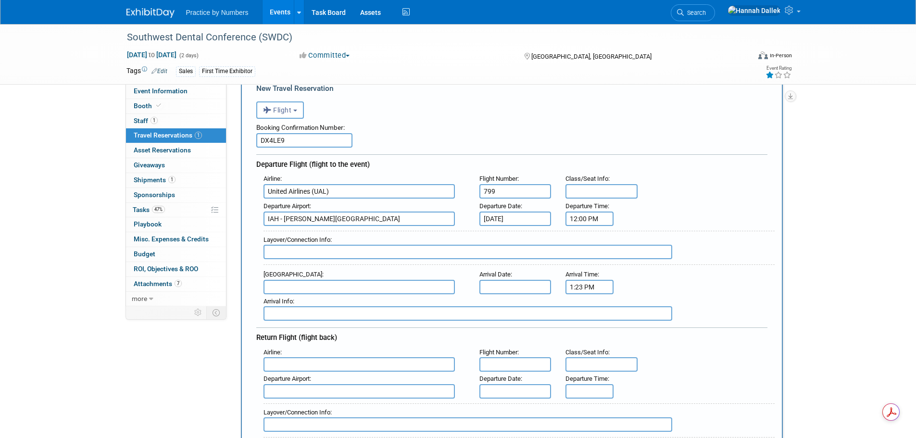
click at [409, 285] on input "text" at bounding box center [358, 287] width 191 height 14
click at [357, 305] on span "DFW - [GEOGRAPHIC_DATA]" at bounding box center [364, 302] width 200 height 15
type input "DFW - [GEOGRAPHIC_DATA]"
click at [492, 286] on input "text" at bounding box center [515, 287] width 72 height 14
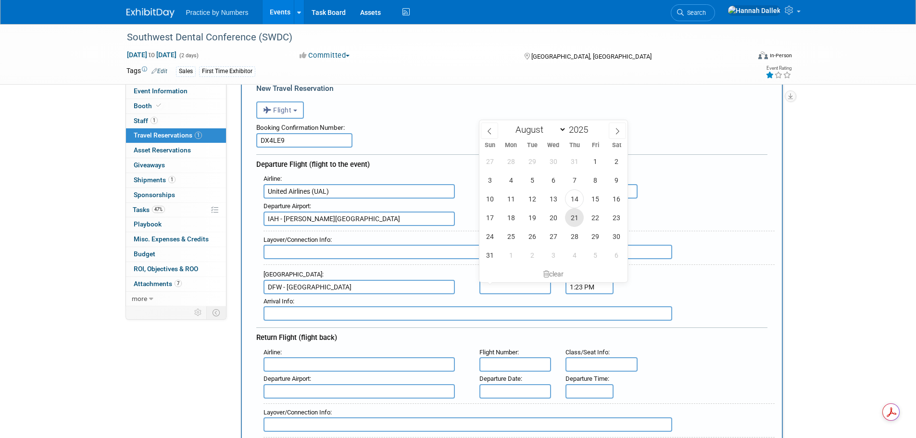
click at [574, 215] on span "21" at bounding box center [574, 217] width 19 height 19
type input "[DATE]"
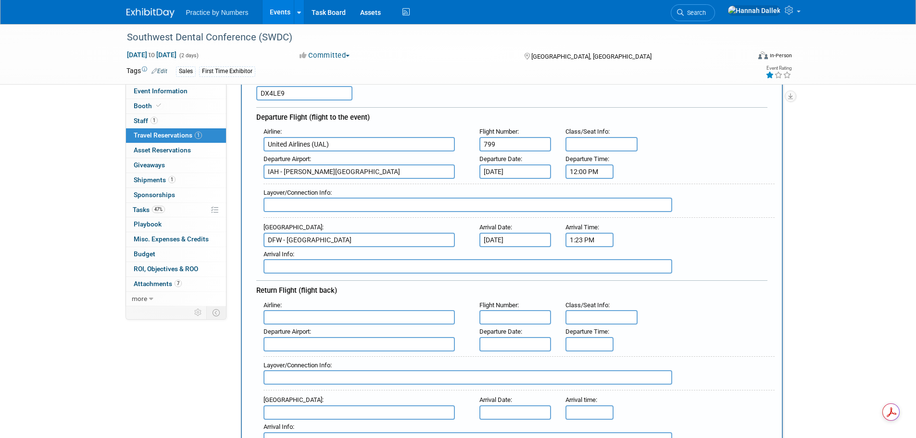
scroll to position [144, 0]
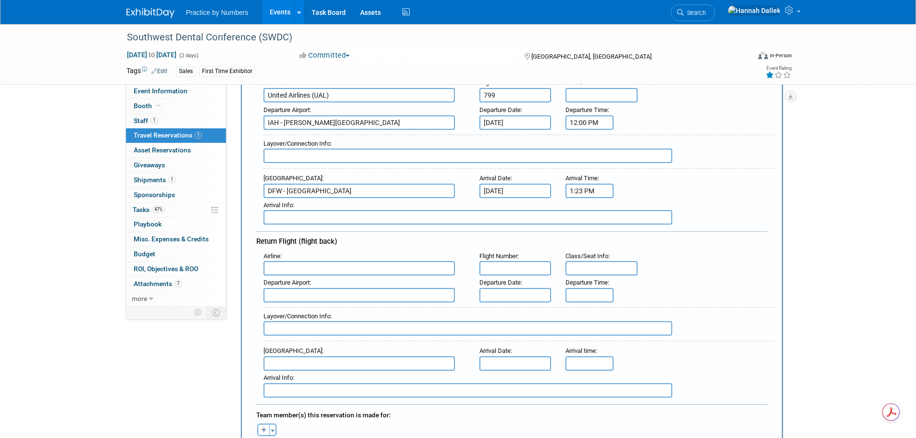
click at [438, 273] on input "text" at bounding box center [358, 268] width 191 height 14
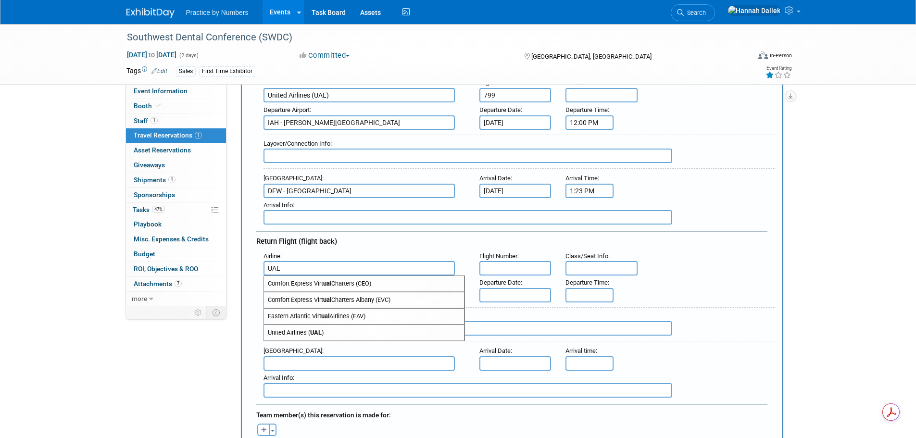
click at [321, 332] on strong "UAL" at bounding box center [316, 332] width 12 height 7
type input "United Airlines (UAL)"
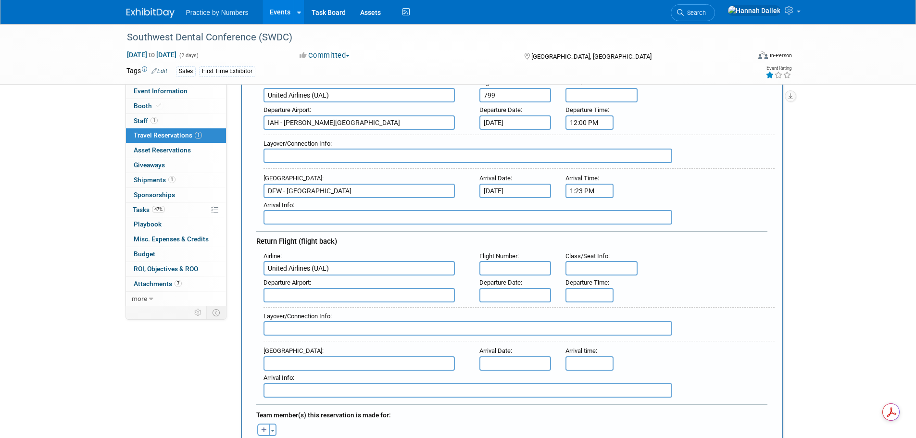
click at [502, 271] on input "text" at bounding box center [515, 268] width 72 height 14
paste input "1609"
type input "1609"
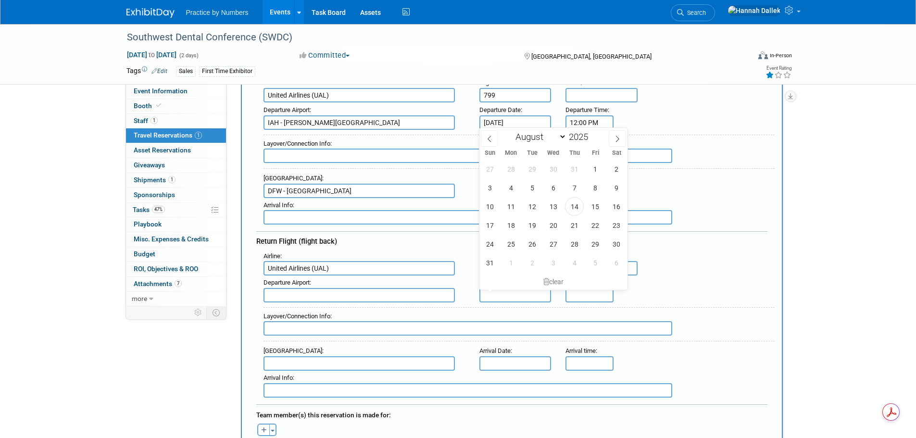
click at [518, 293] on input "text" at bounding box center [515, 295] width 72 height 14
click at [618, 222] on span "23" at bounding box center [616, 225] width 19 height 19
type input "[DATE]"
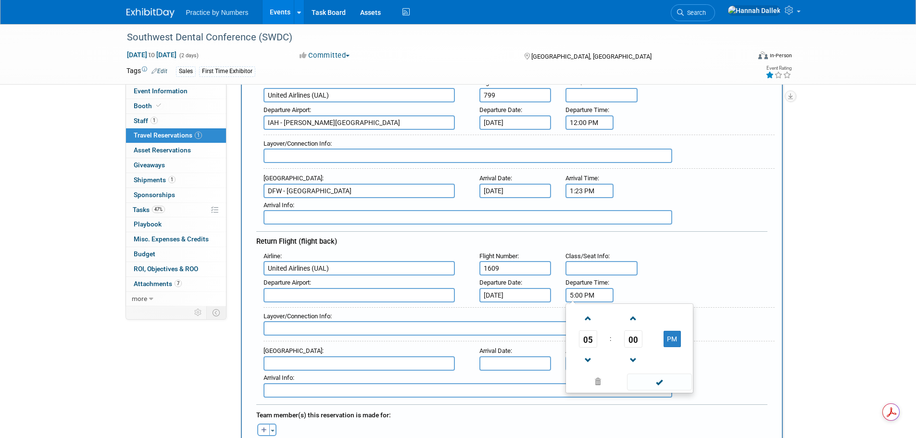
click at [585, 297] on input "5:00 PM" at bounding box center [589, 295] width 48 height 14
click at [639, 336] on span "00" at bounding box center [633, 338] width 18 height 17
click at [618, 340] on td "25" at bounding box center [613, 345] width 31 height 26
type input "5:25 PM"
click at [661, 380] on span at bounding box center [659, 382] width 65 height 17
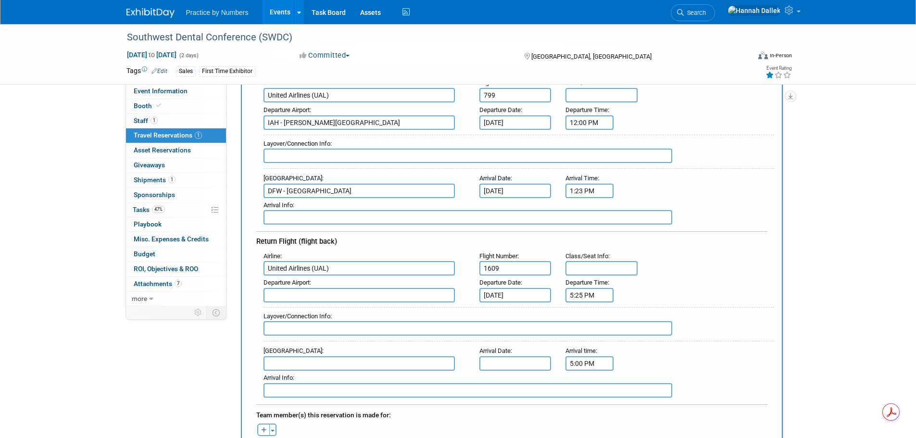
click at [596, 362] on input "5:00 PM" at bounding box center [589, 363] width 48 height 14
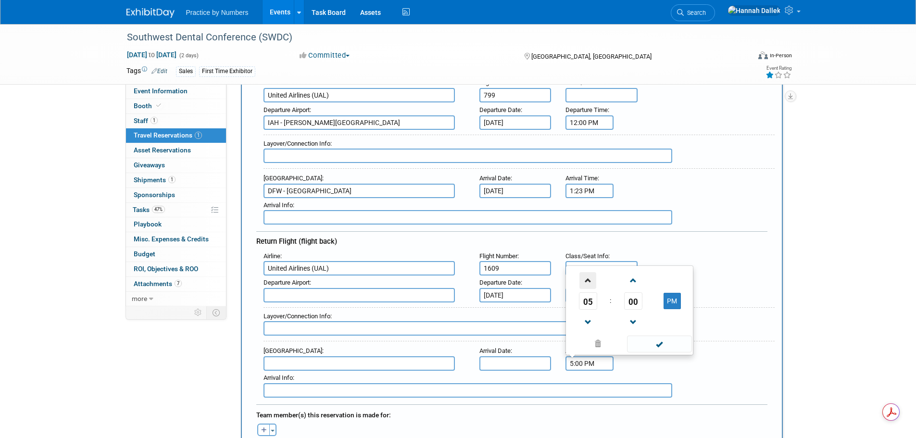
click at [587, 280] on span at bounding box center [587, 280] width 17 height 17
click at [633, 299] on span "00" at bounding box center [633, 300] width 18 height 17
click at [622, 316] on td "45" at bounding box center [613, 321] width 31 height 26
click at [632, 320] on span at bounding box center [632, 322] width 17 height 17
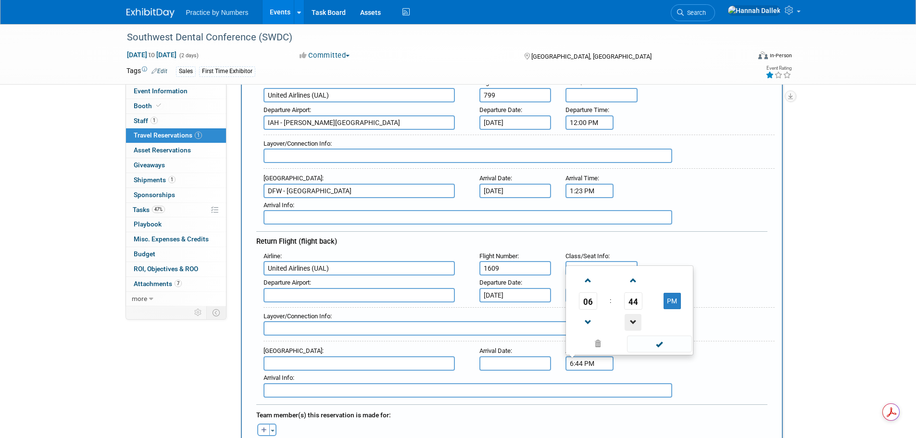
type input "6:43 PM"
click at [650, 343] on span at bounding box center [659, 344] width 65 height 17
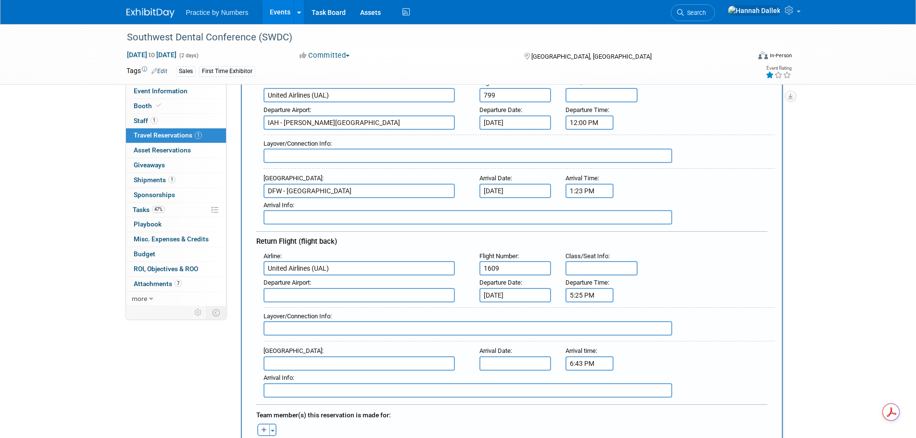
click at [527, 361] on input "text" at bounding box center [515, 363] width 72 height 14
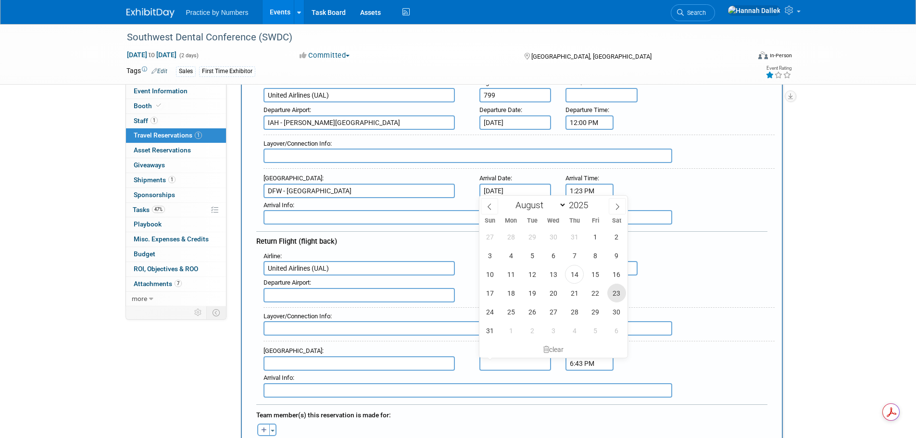
click at [608, 294] on span "23" at bounding box center [616, 293] width 19 height 19
type input "[DATE]"
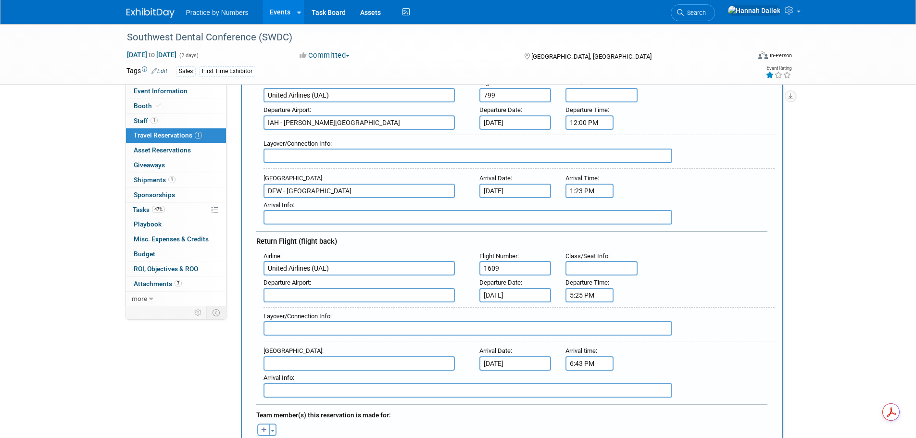
click at [305, 358] on input "text" at bounding box center [358, 363] width 191 height 14
type input "D"
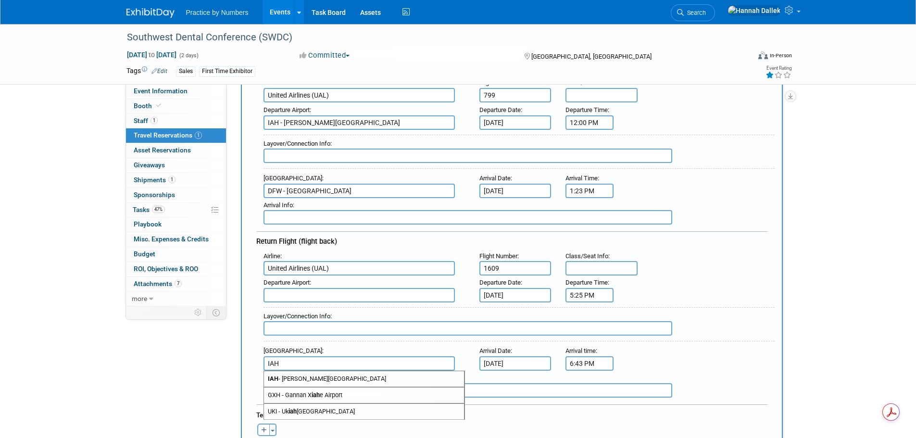
click at [325, 375] on span "IAH - [PERSON_NAME][GEOGRAPHIC_DATA]" at bounding box center [364, 378] width 200 height 15
type input "IAH - [PERSON_NAME][GEOGRAPHIC_DATA]"
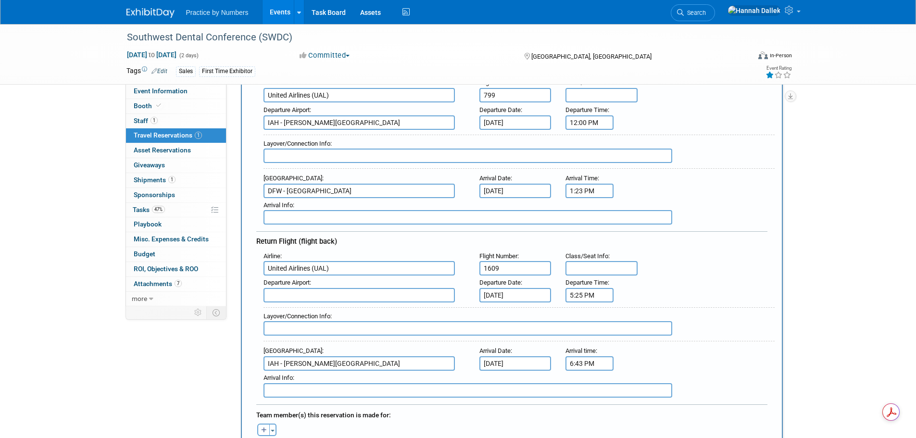
click at [299, 297] on input "text" at bounding box center [358, 295] width 191 height 14
click at [305, 304] on span "DFW - [GEOGRAPHIC_DATA]" at bounding box center [364, 310] width 200 height 15
type input "DFW - [GEOGRAPHIC_DATA]"
click at [457, 303] on div "Layover/Connection Info :" at bounding box center [515, 323] width 518 height 42
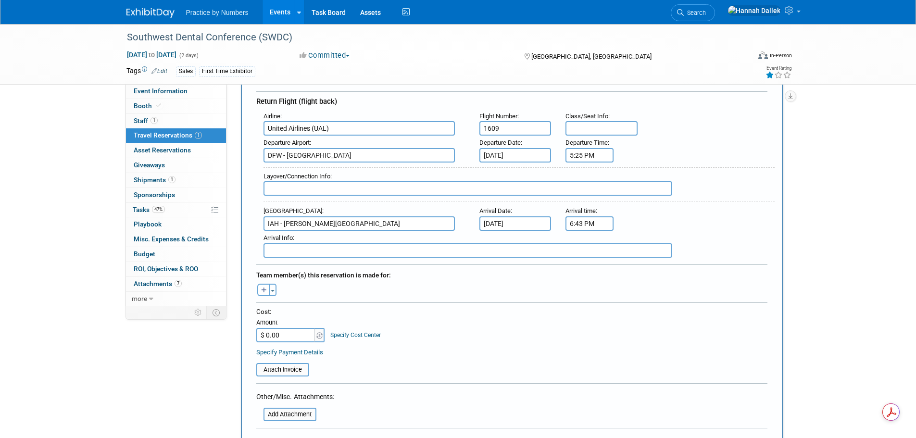
scroll to position [288, 0]
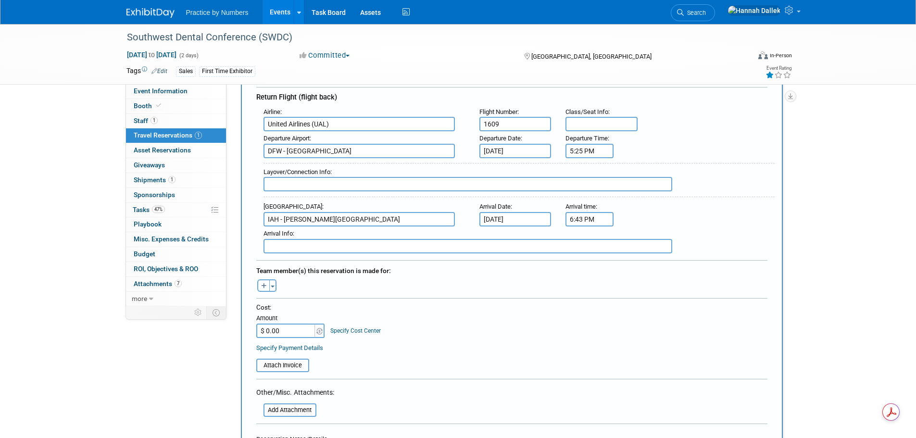
click at [262, 286] on icon "button" at bounding box center [264, 286] width 6 height 6
select select
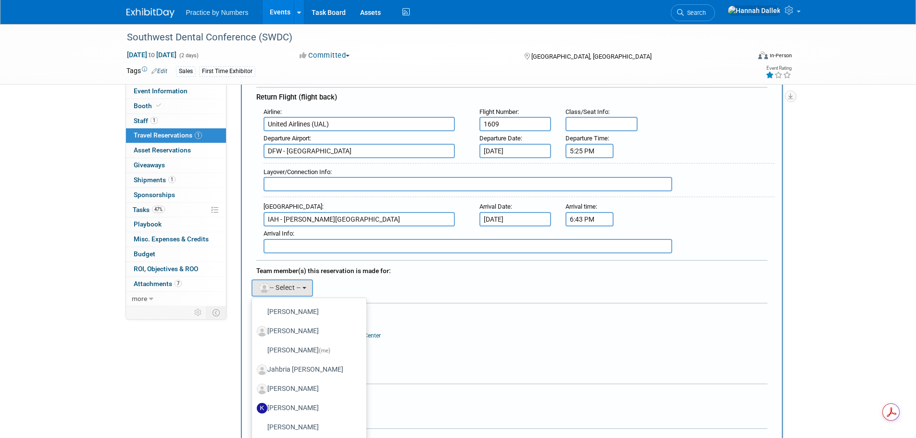
scroll to position [96, 0]
click at [290, 348] on label "Jahbria [PERSON_NAME]" at bounding box center [307, 350] width 100 height 15
click at [253, 348] on input "Jahbria [PERSON_NAME]" at bounding box center [250, 349] width 6 height 6
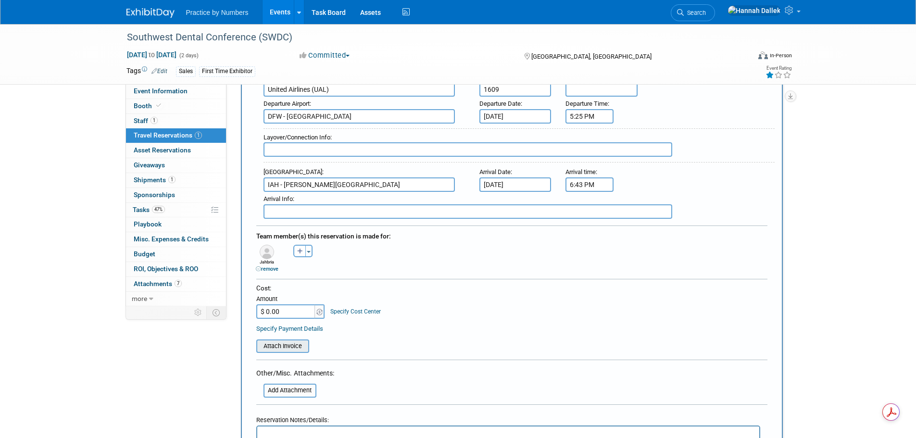
scroll to position [385, 0]
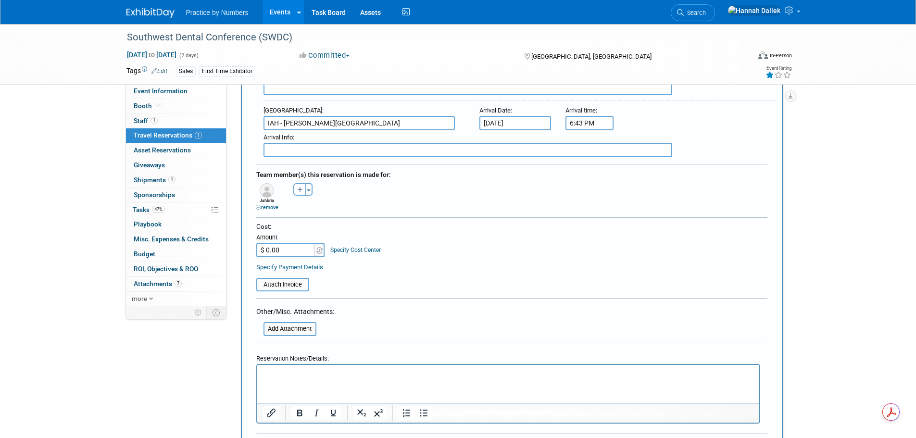
click at [280, 249] on input "$ 0.00" at bounding box center [286, 250] width 60 height 14
type input "$ 434.97"
click at [295, 289] on input "file" at bounding box center [251, 285] width 114 height 12
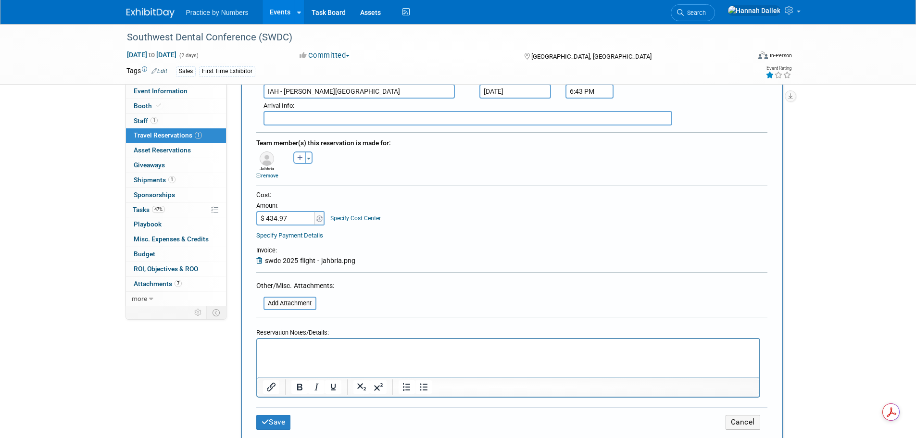
scroll to position [481, 0]
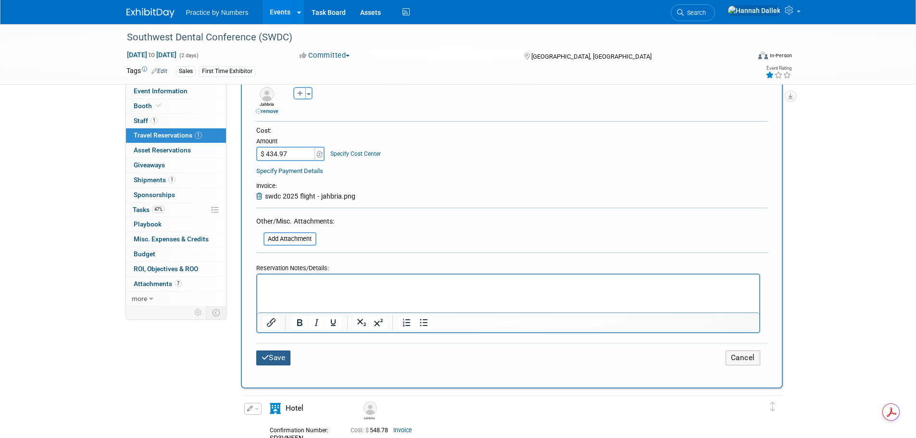
click at [279, 357] on button "Save" at bounding box center [273, 357] width 35 height 15
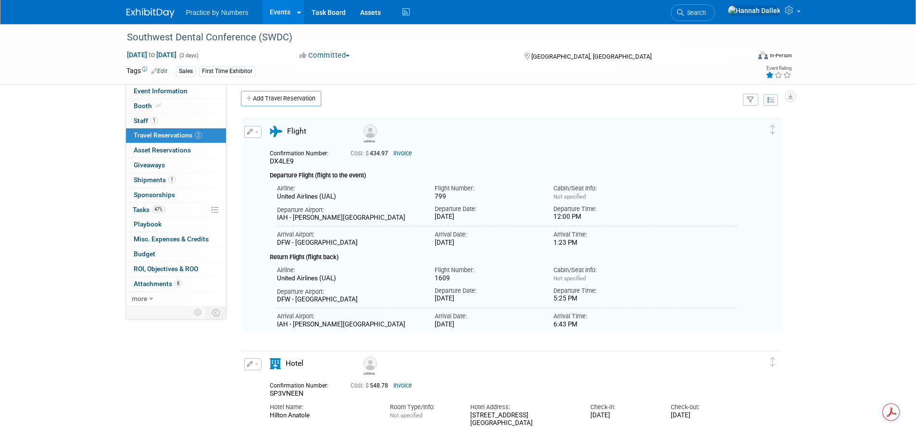
scroll to position [0, 0]
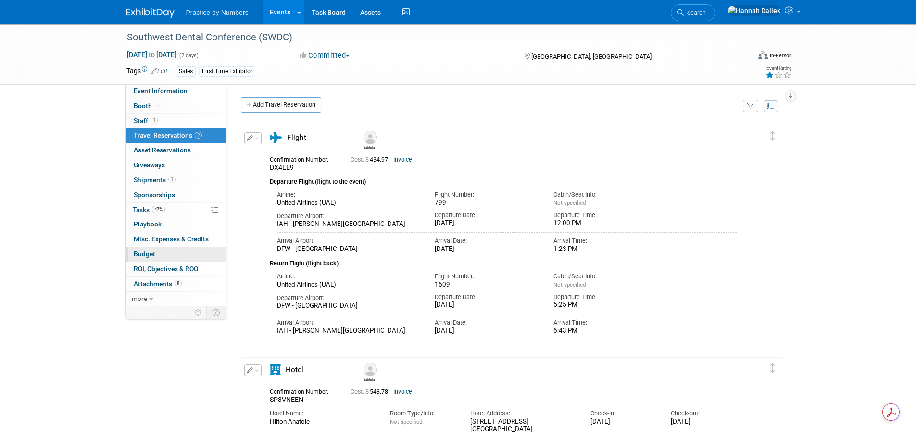
click at [154, 253] on span "Budget" at bounding box center [145, 254] width 22 height 8
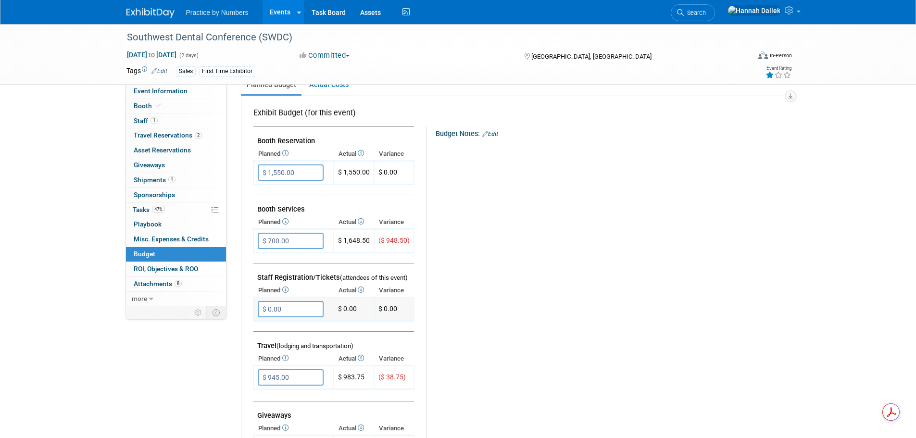
scroll to position [192, 0]
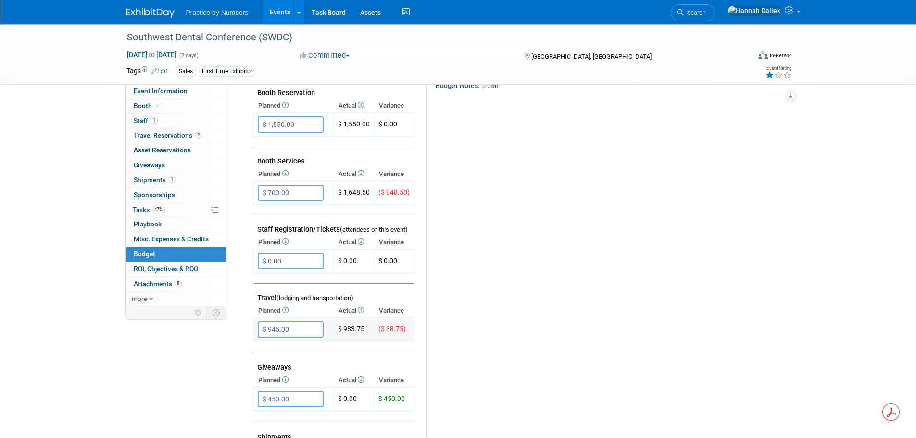
drag, startPoint x: 367, startPoint y: 328, endPoint x: 338, endPoint y: 332, distance: 28.6
click at [338, 332] on td "$ 983.75" at bounding box center [354, 330] width 40 height 24
copy td "$ 983.75"
click at [191, 358] on div "Event Information Event Info Booth Booth 1 Staff 1 Staff 2 Travel Reservations …" at bounding box center [458, 259] width 678 height 855
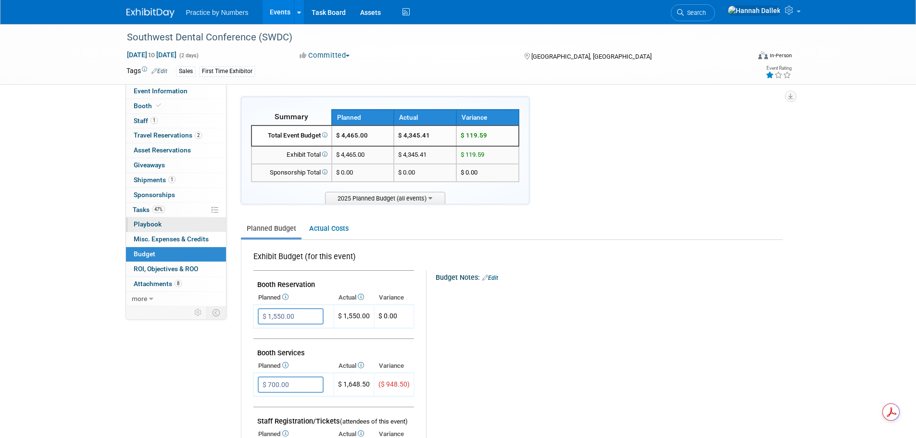
scroll to position [0, 0]
